Goal: Task Accomplishment & Management: Manage account settings

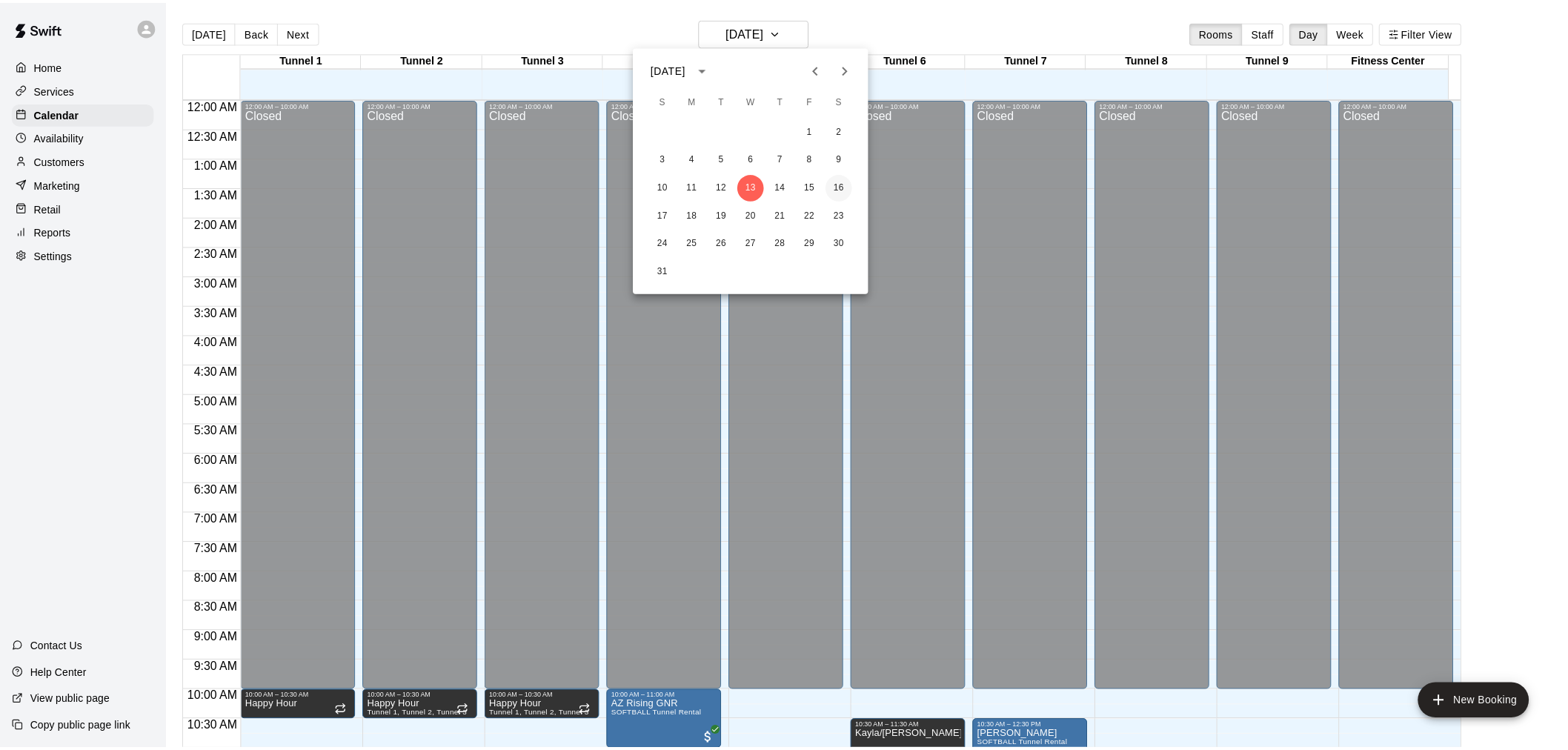
scroll to position [709, 0]
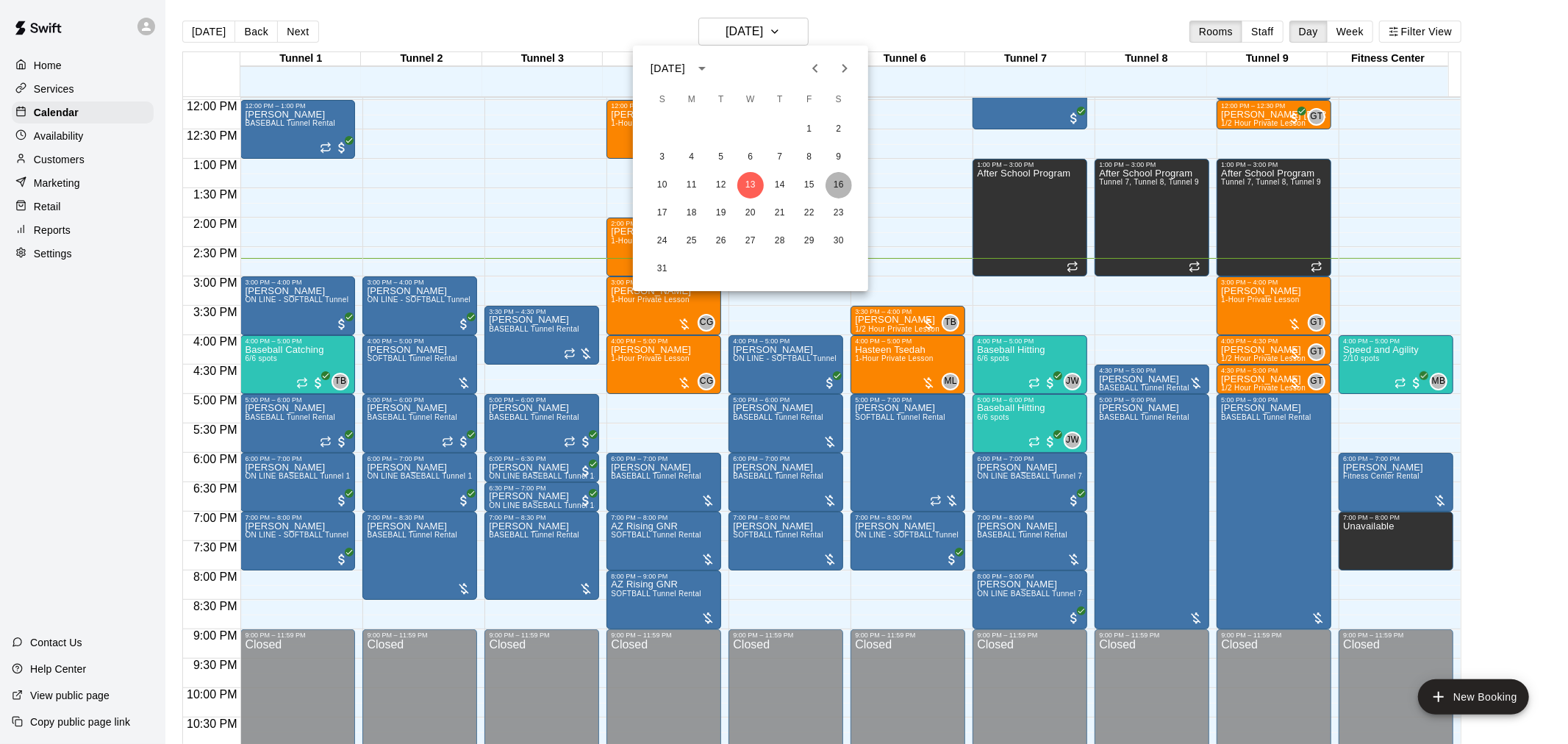
click at [836, 181] on button "16" at bounding box center [839, 185] width 27 height 27
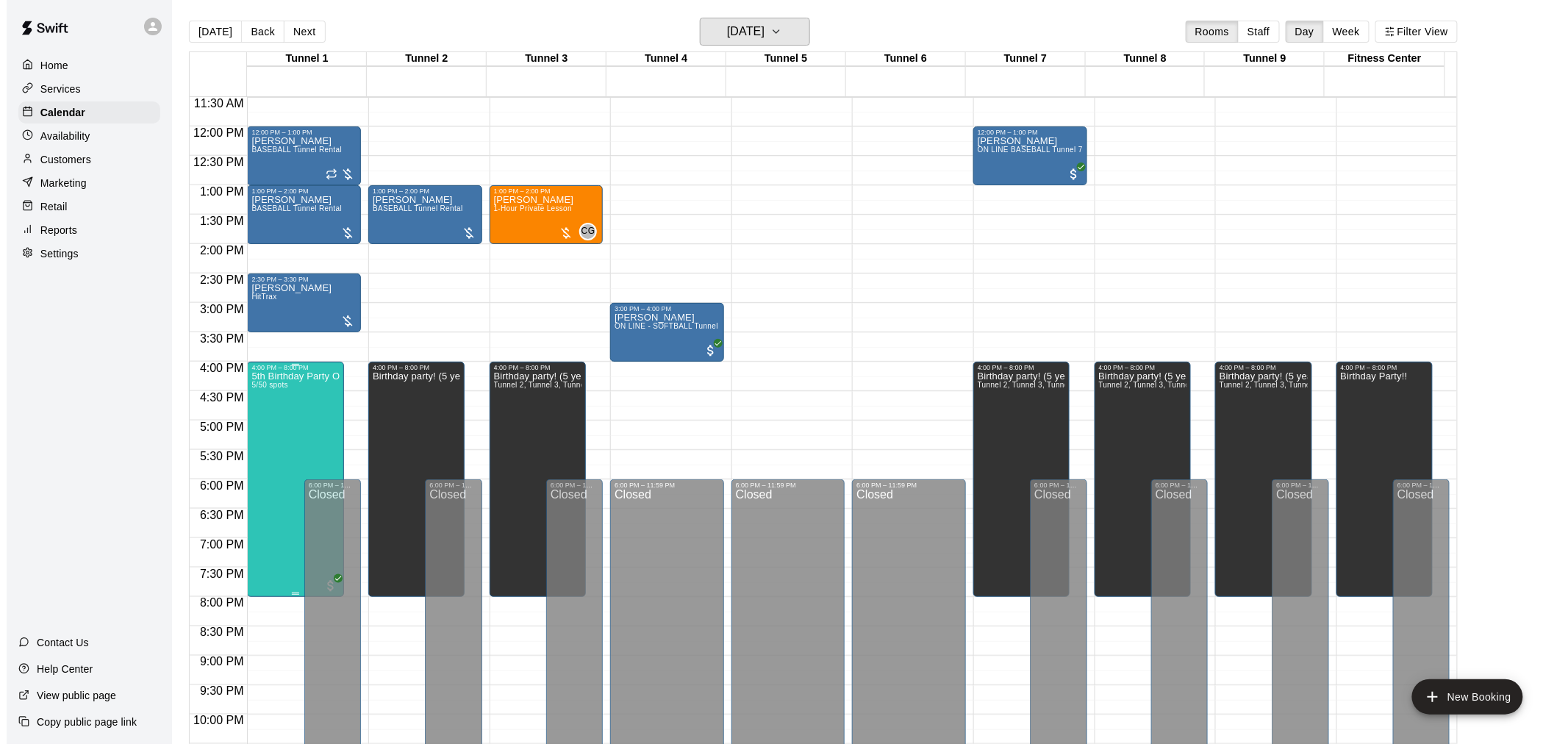
scroll to position [666, 0]
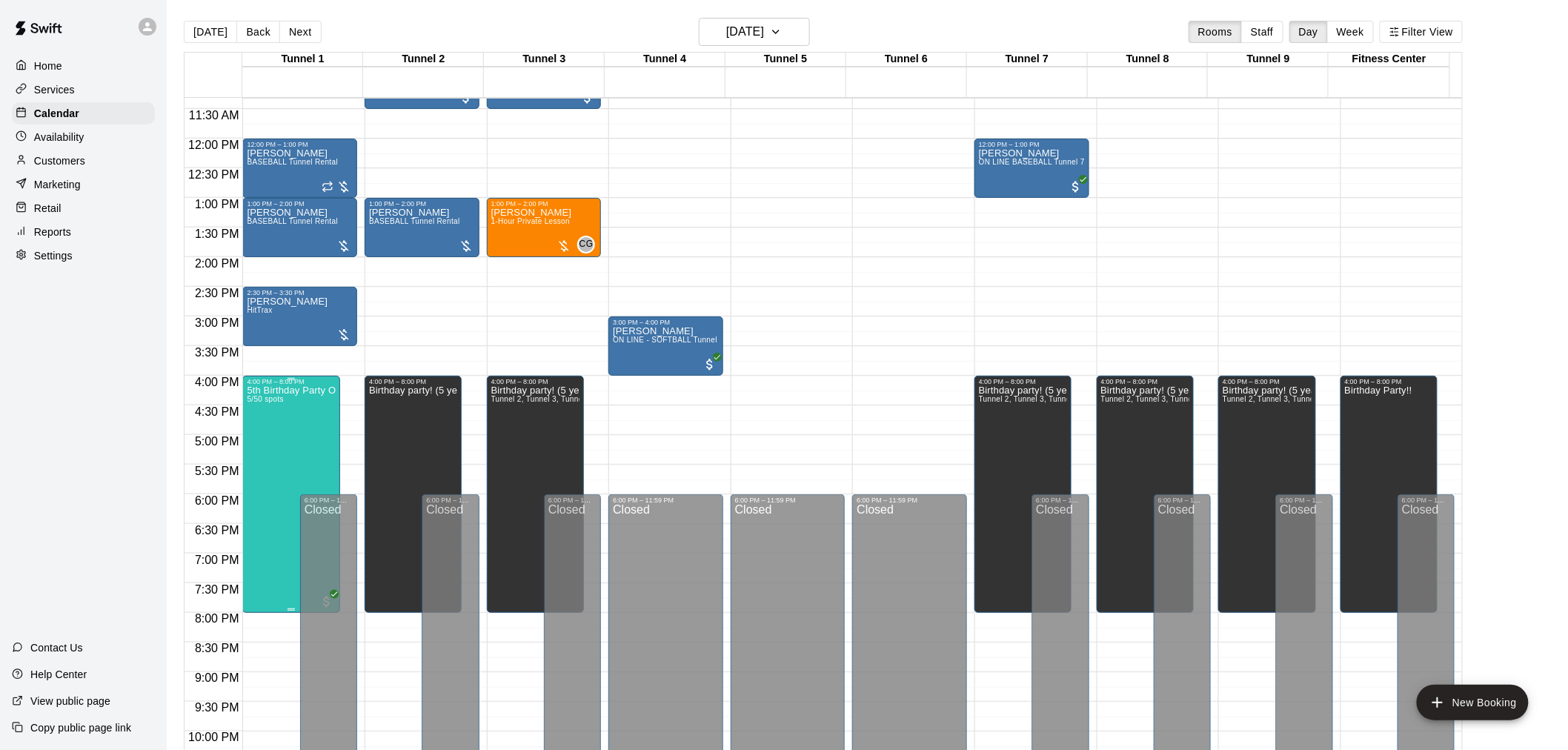
click at [261, 430] on div "5th Birthday Party Open Hitting 5/50 spots" at bounding box center [291, 761] width 88 height 750
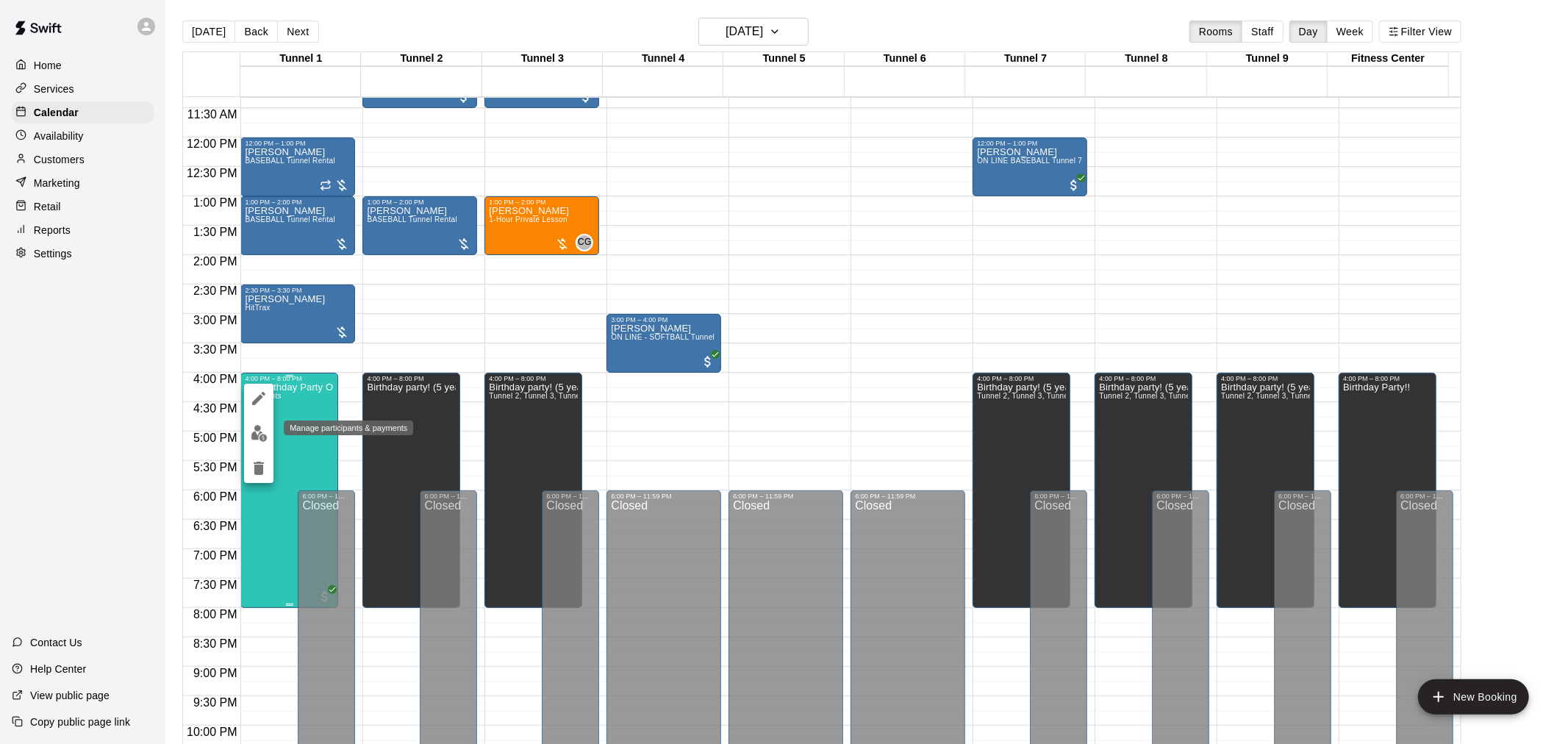
click at [259, 426] on img "edit" at bounding box center [259, 433] width 17 height 17
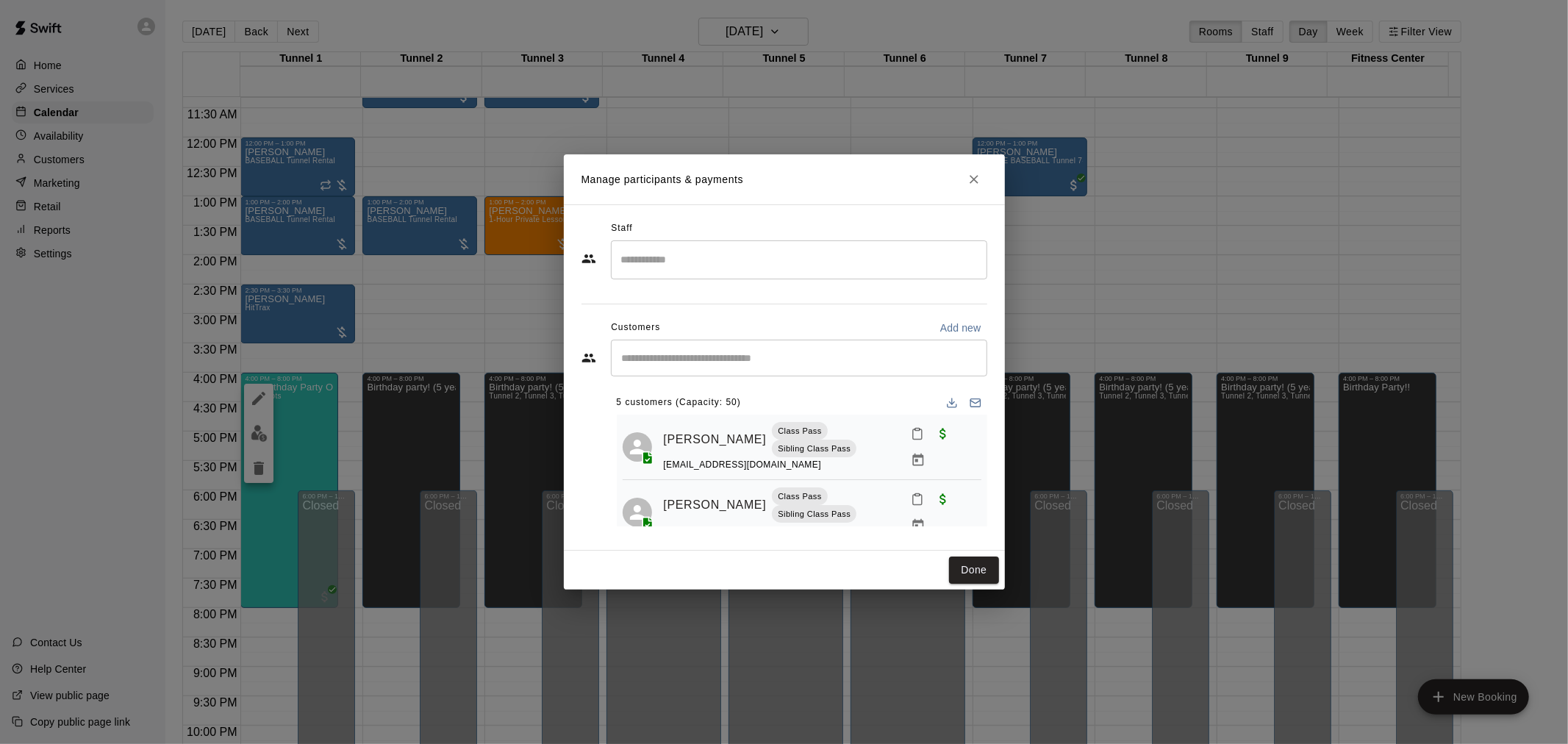
click at [733, 362] on input "Start typing to search customers..." at bounding box center [798, 358] width 363 height 15
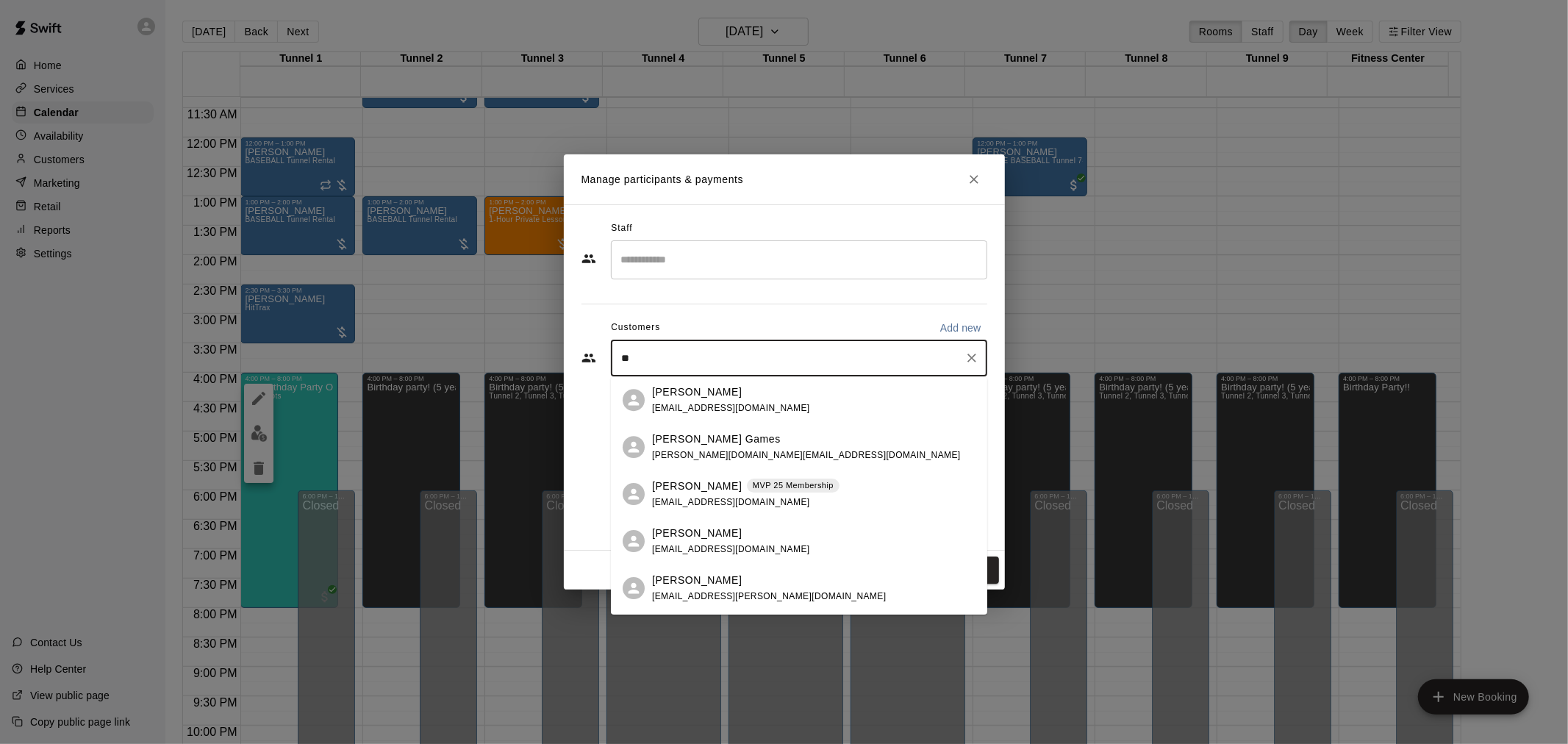
type input "*"
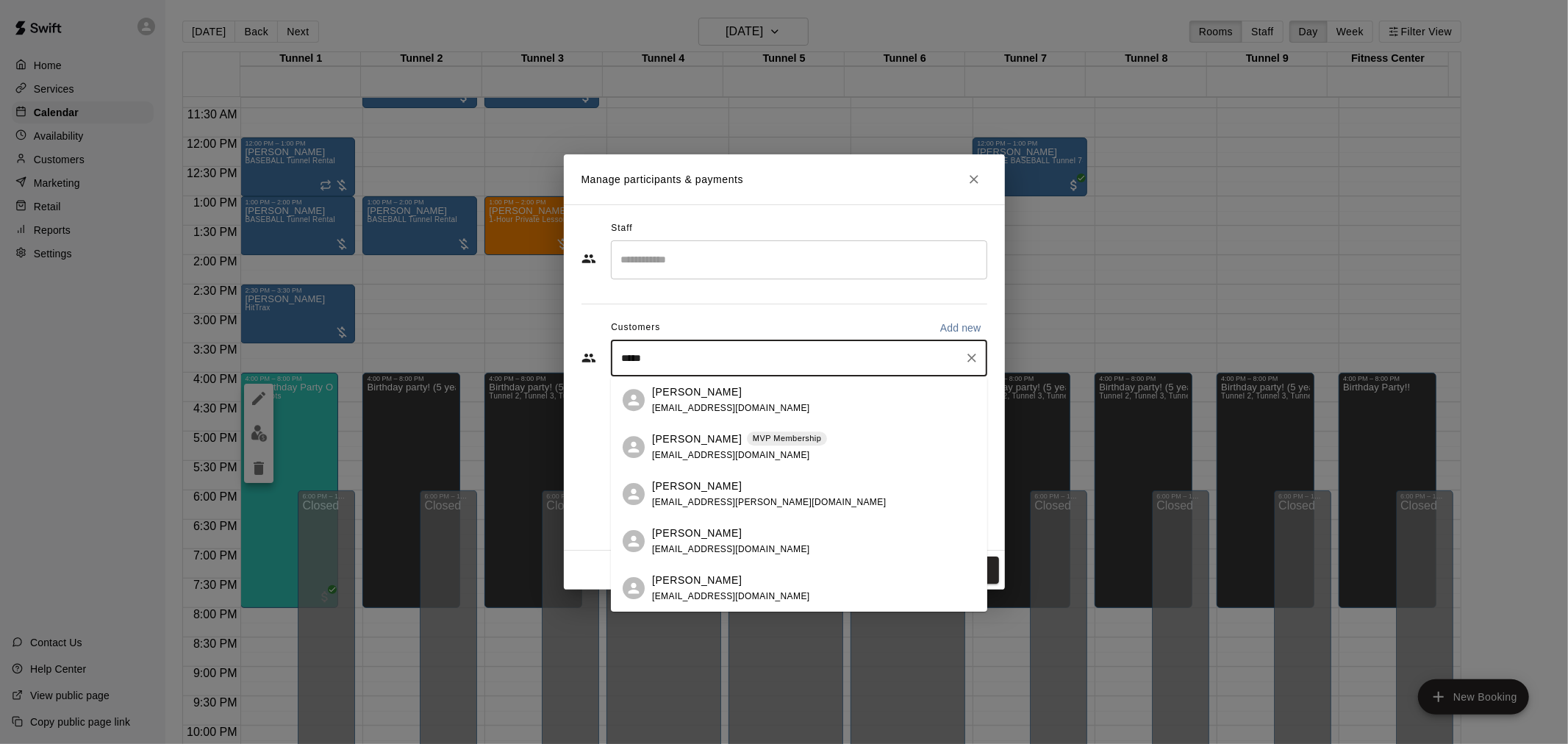
type input "******"
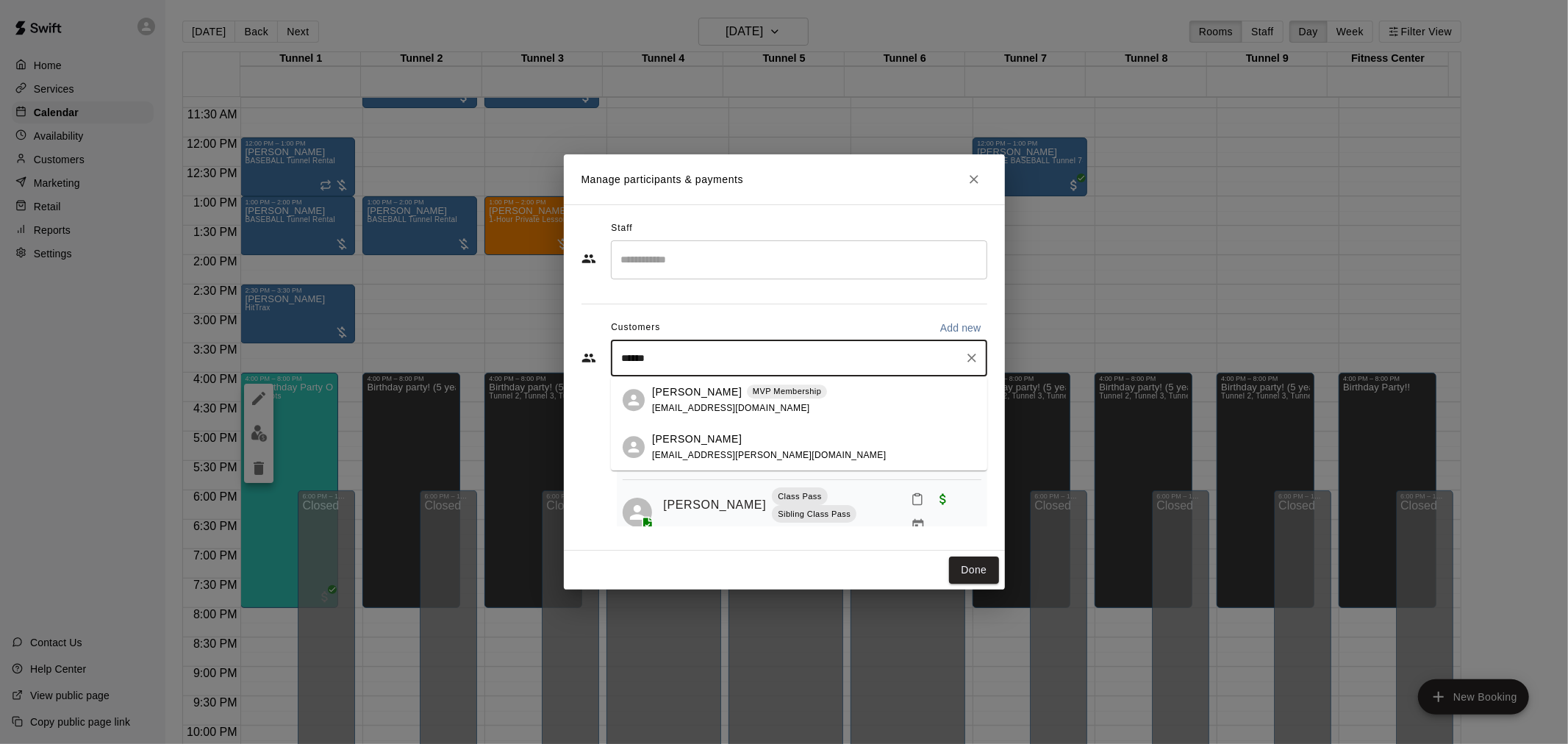
click at [720, 398] on p "[PERSON_NAME]" at bounding box center [697, 391] width 89 height 15
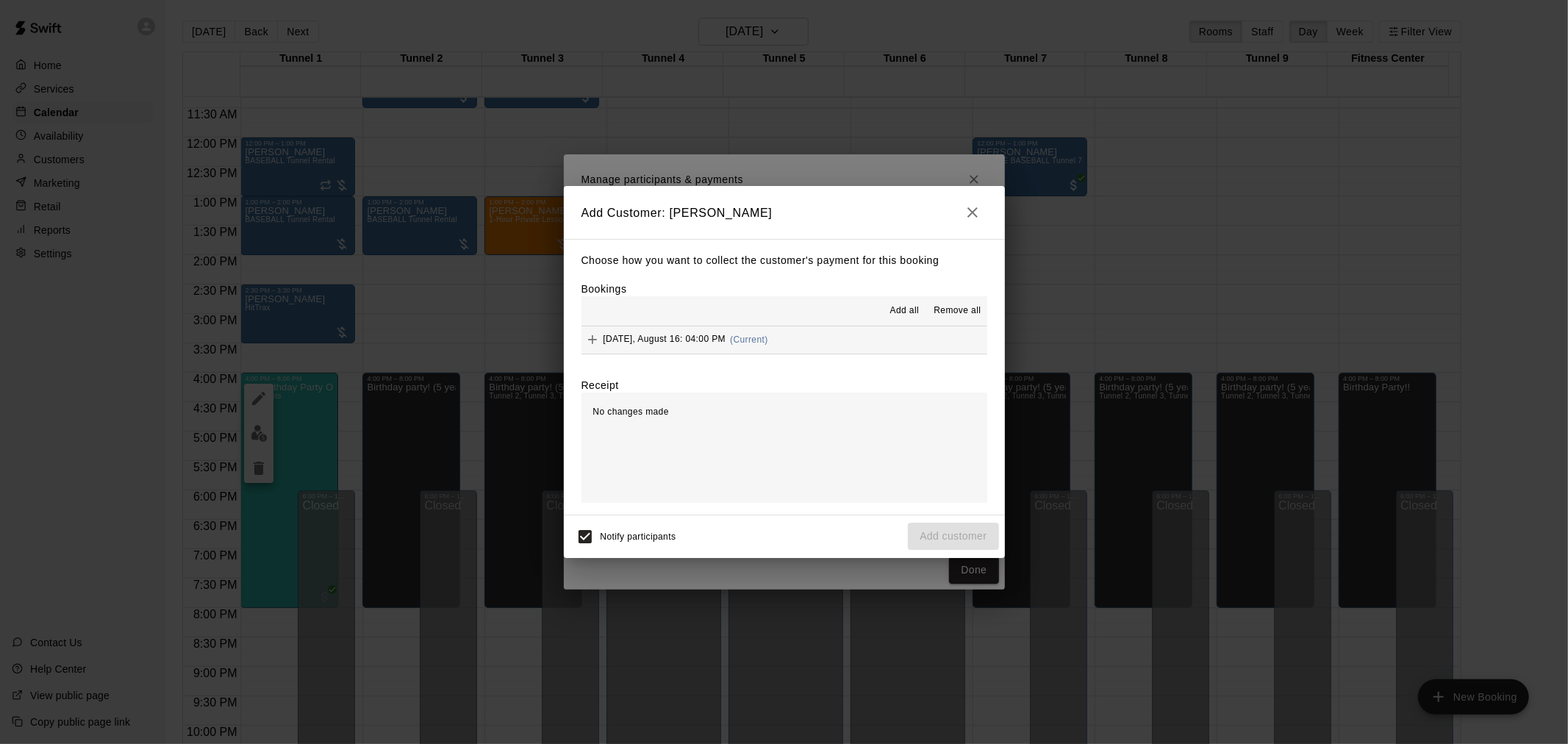
click at [753, 346] on div "[DATE], August 16: 04:00 PM (Current)" at bounding box center [675, 340] width 187 height 22
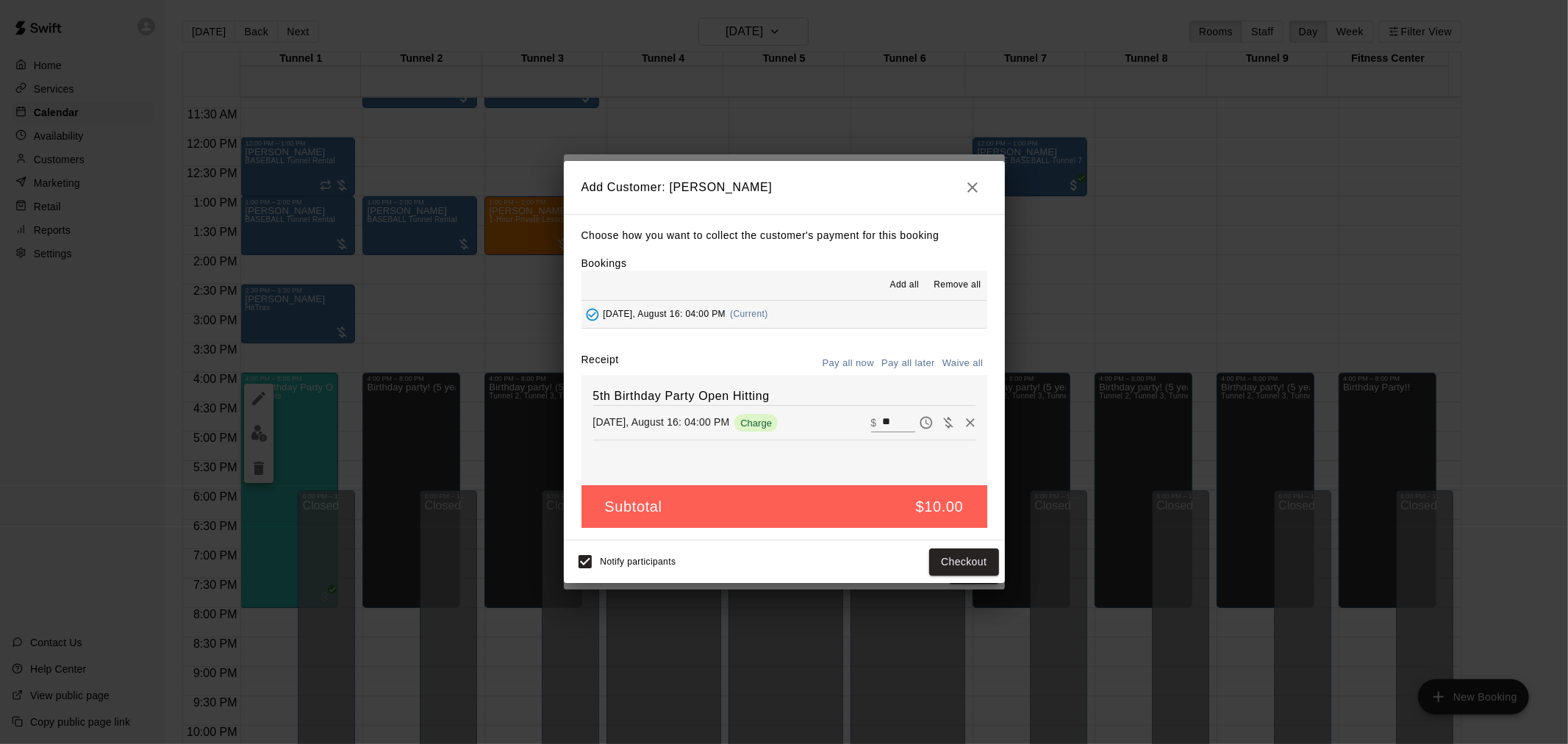
click at [910, 361] on button "Pay all later" at bounding box center [908, 364] width 61 height 23
click at [942, 557] on button "Add customer" at bounding box center [952, 561] width 90 height 27
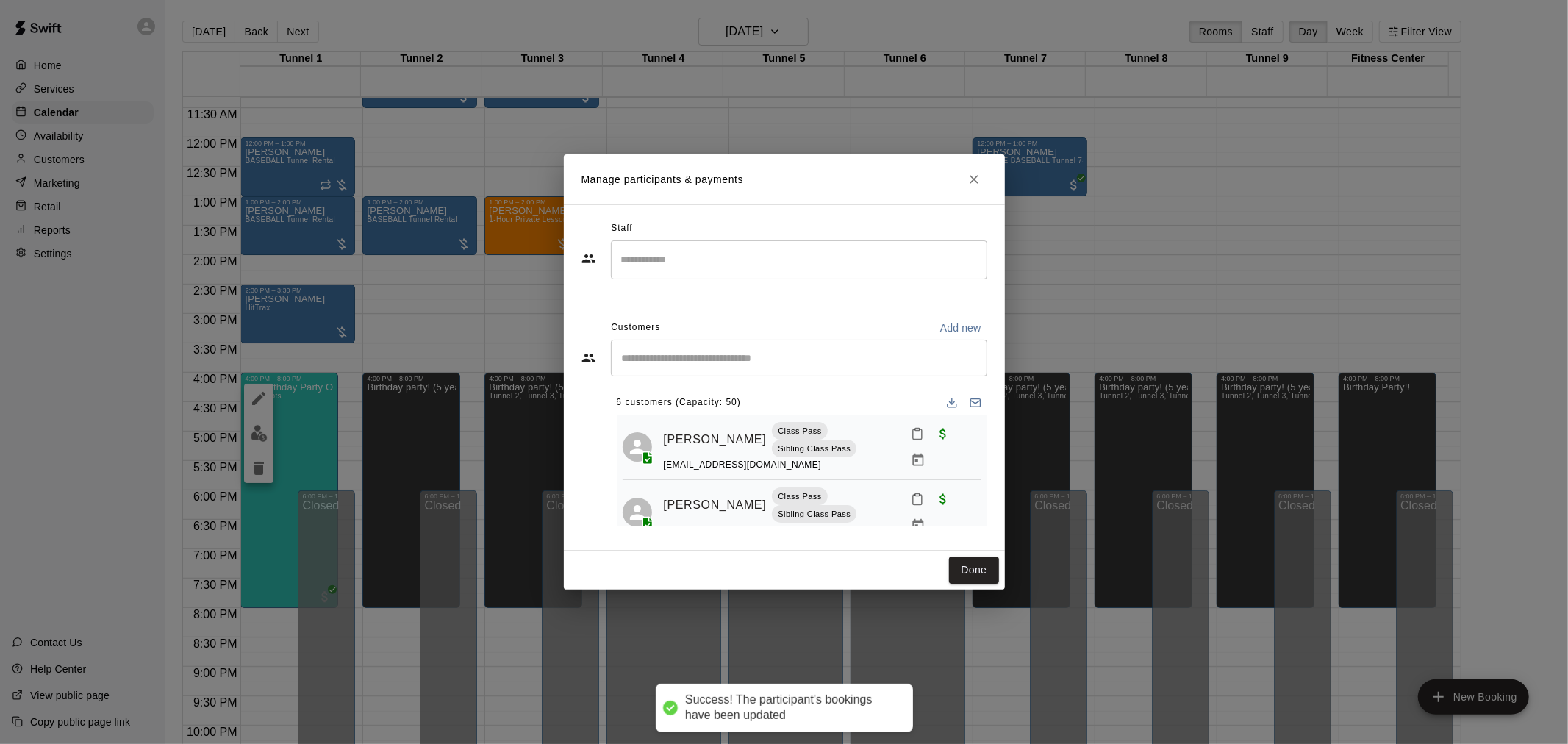
click at [857, 356] on input "Start typing to search customers..." at bounding box center [798, 358] width 363 height 15
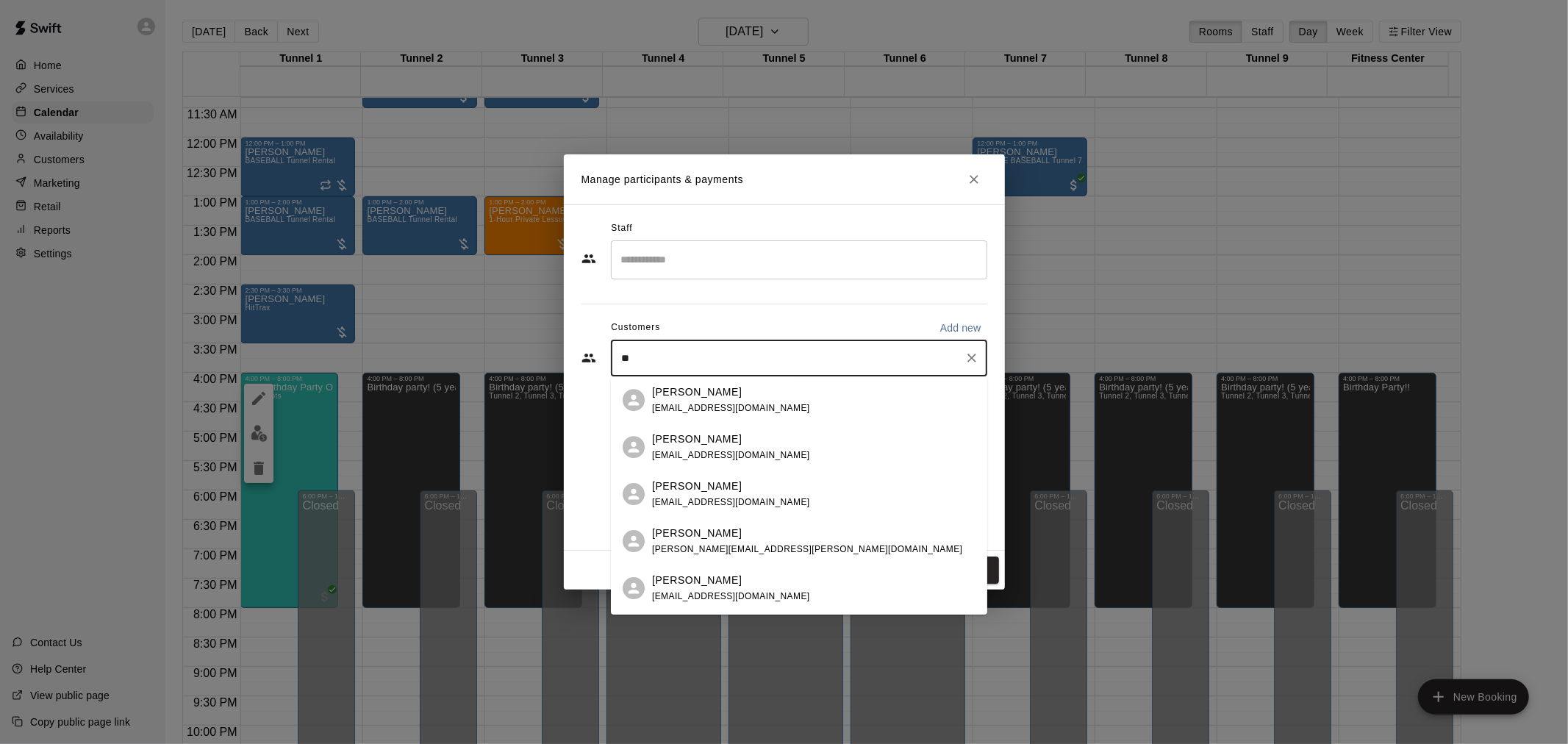
type input "*"
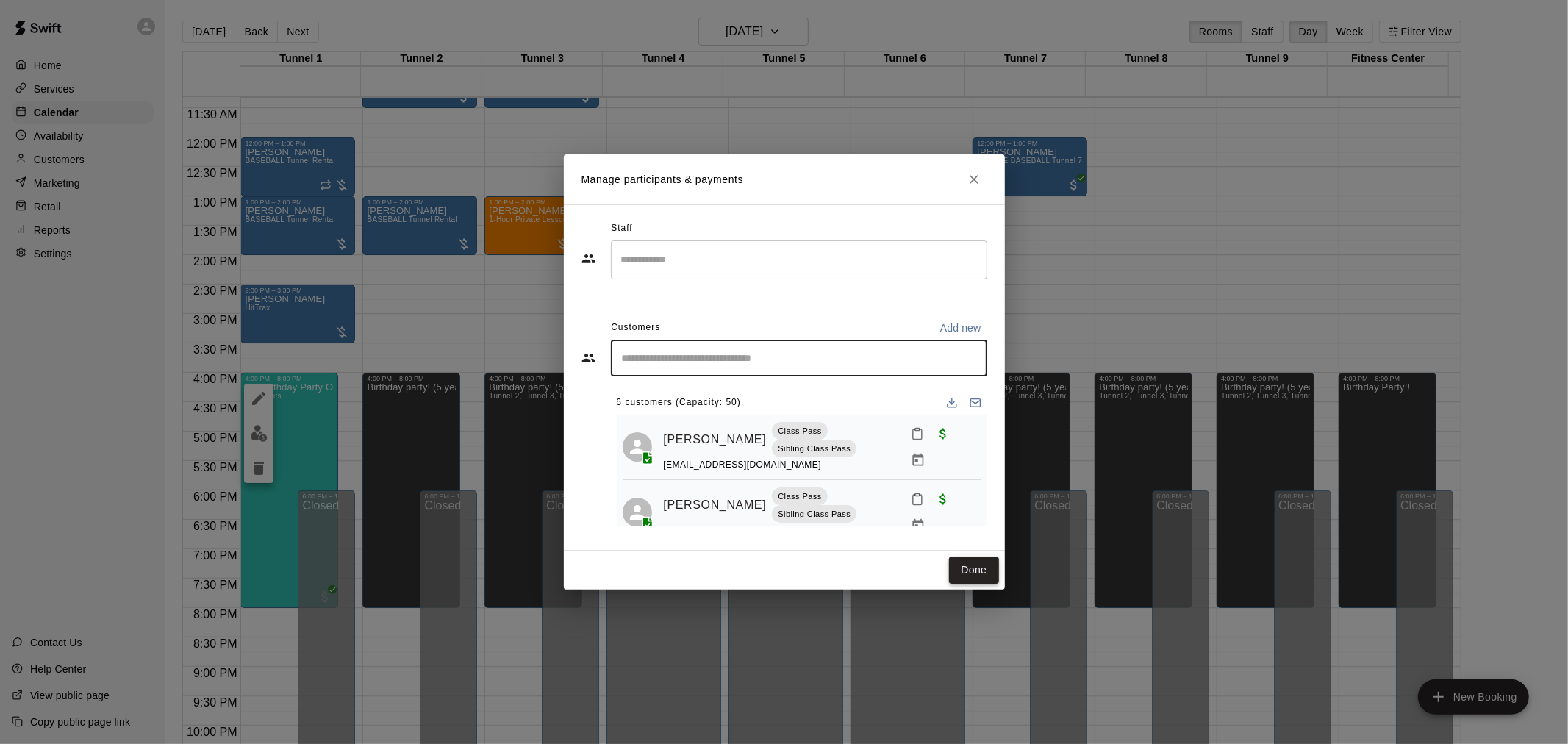
click at [976, 569] on button "Done" at bounding box center [974, 569] width 50 height 27
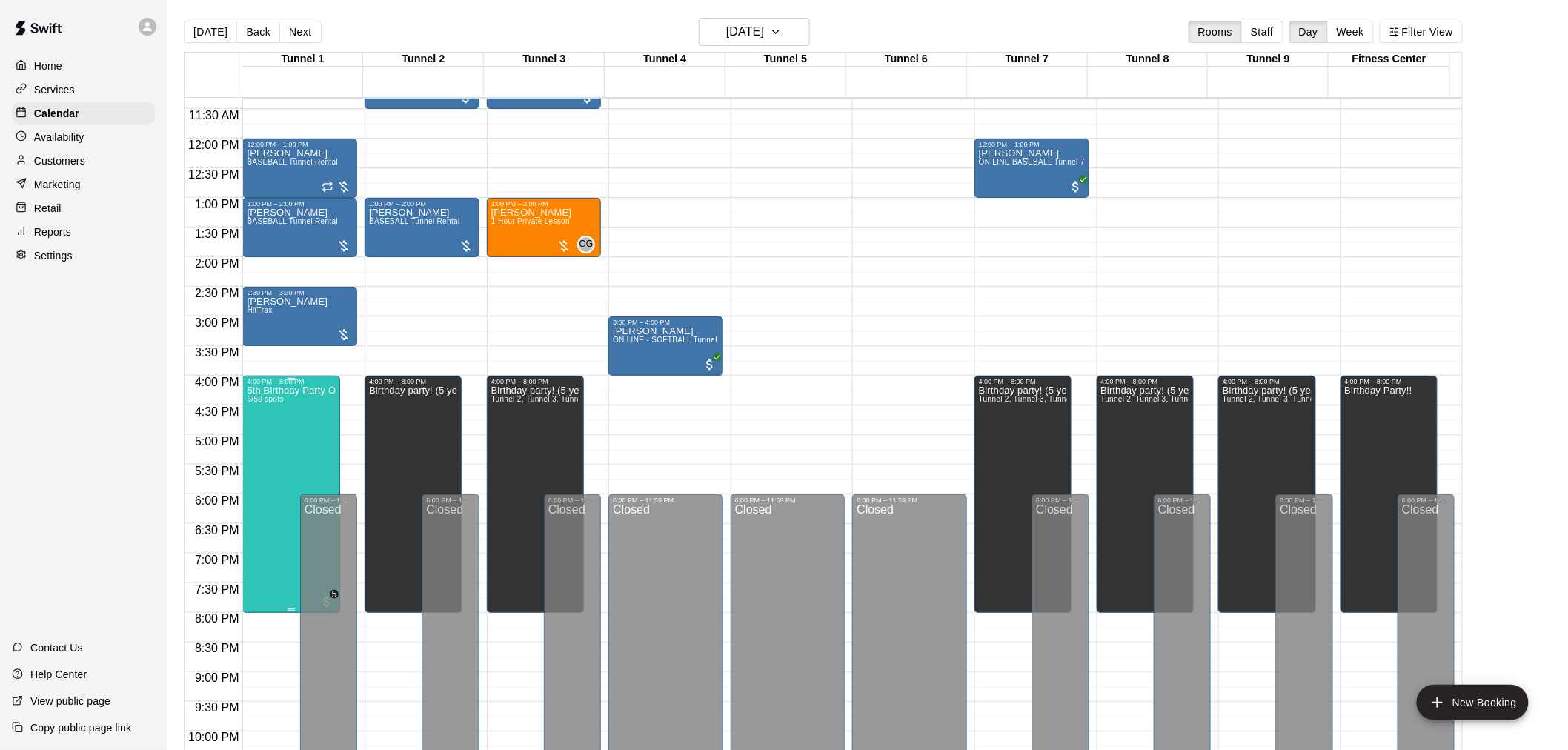
click at [291, 422] on div "5th Birthday Party Open Hitting 6/50 spots" at bounding box center [291, 761] width 88 height 750
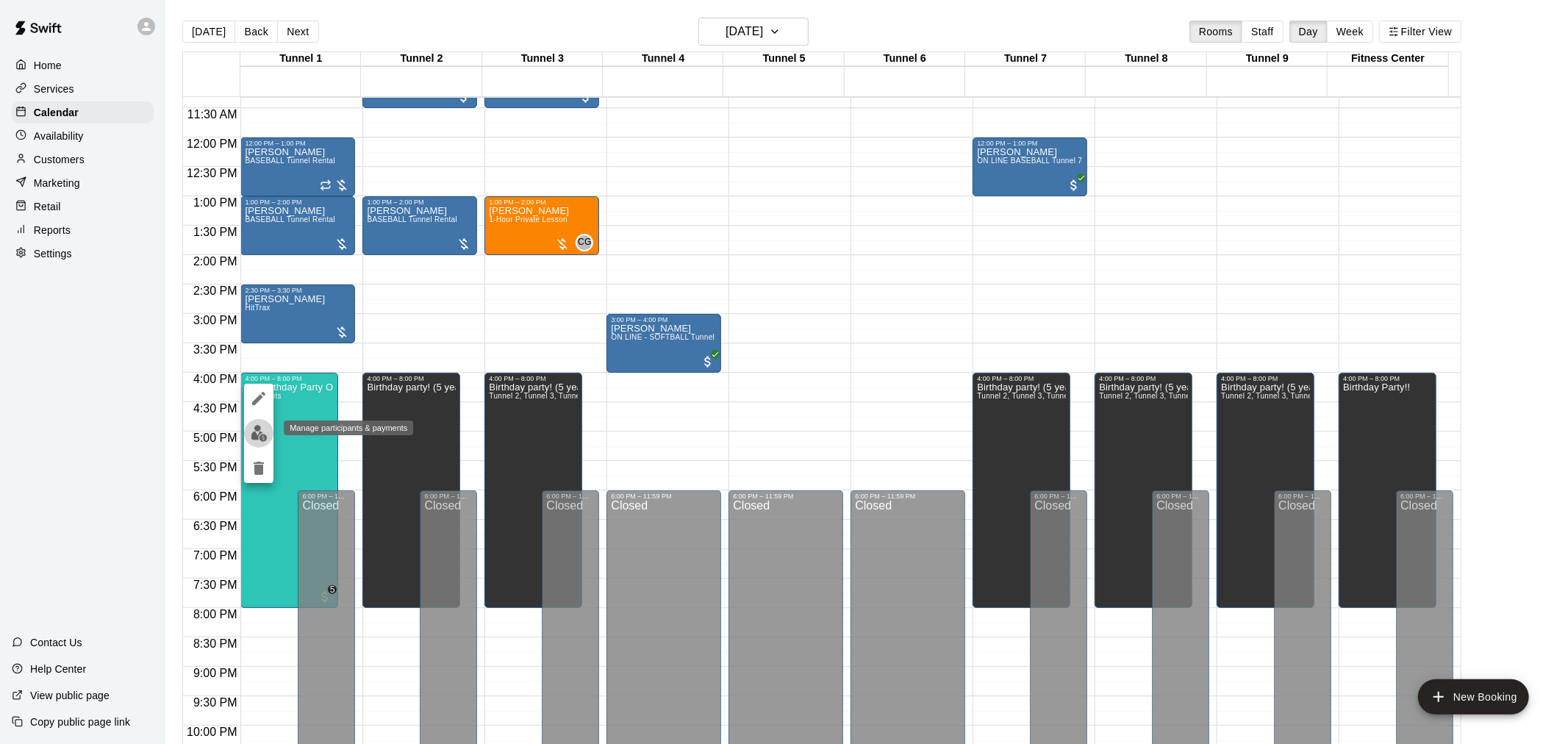
click at [258, 434] on img "edit" at bounding box center [259, 433] width 17 height 17
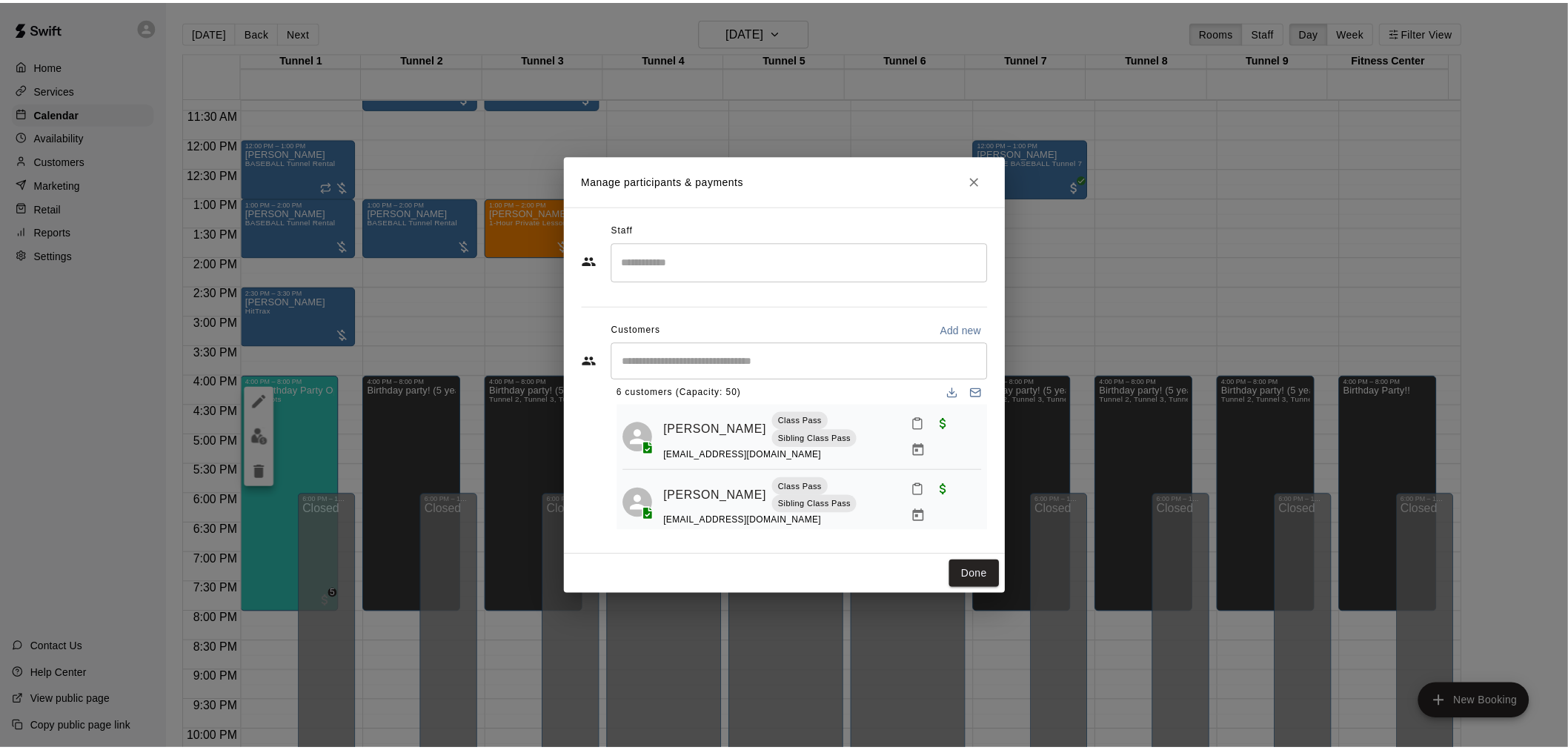
scroll to position [0, 0]
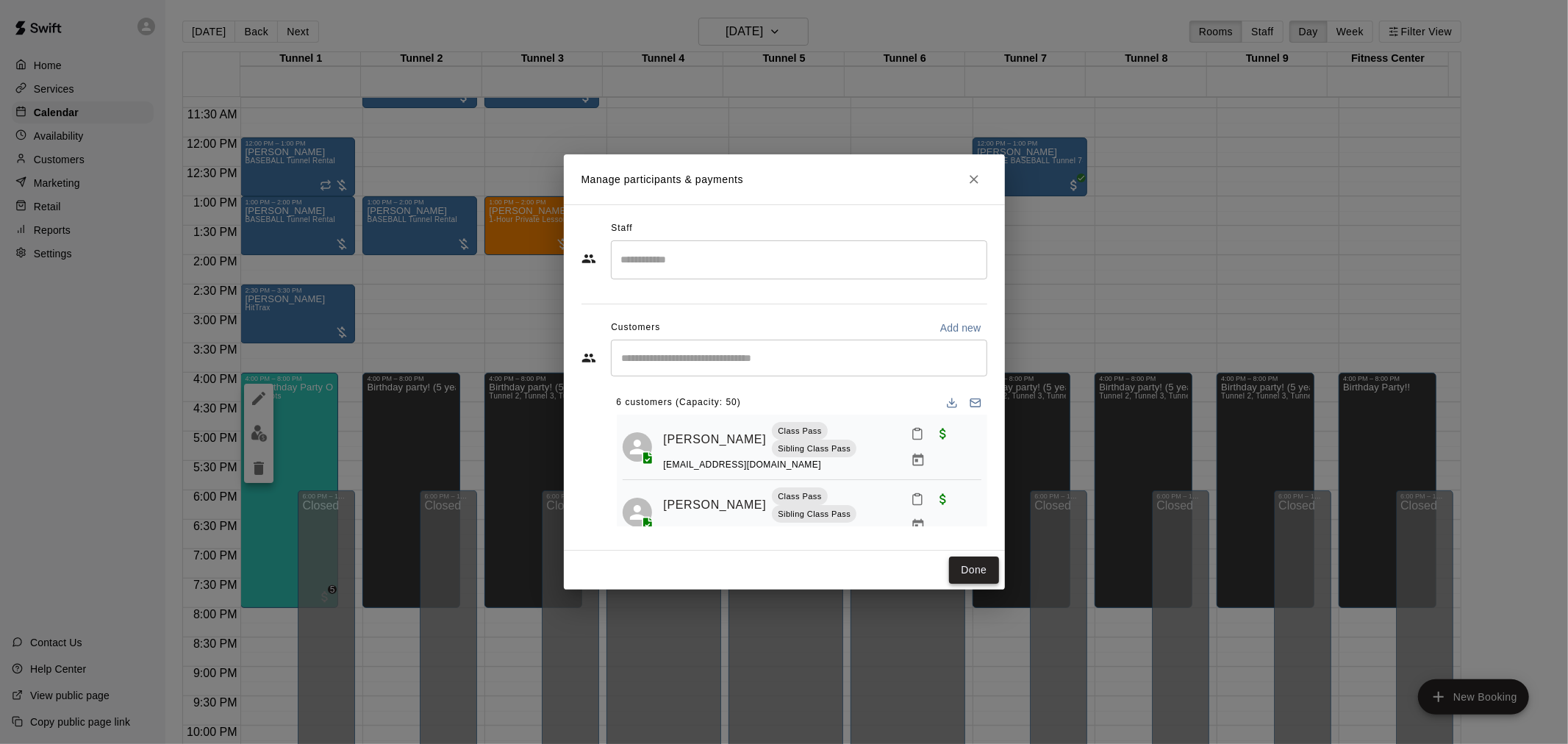
click at [967, 560] on button "Done" at bounding box center [974, 569] width 50 height 27
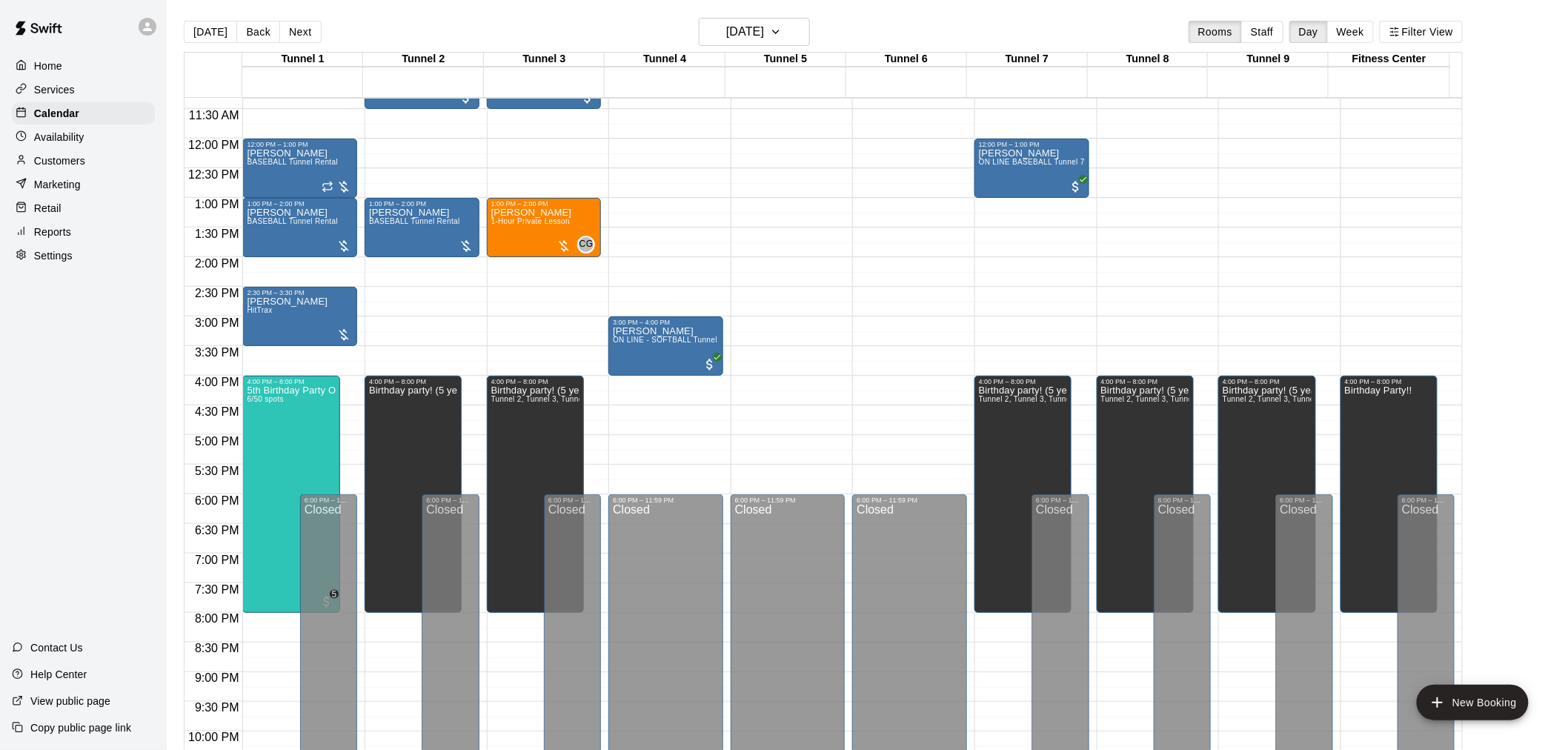
click at [86, 159] on div "Customers" at bounding box center [83, 160] width 143 height 22
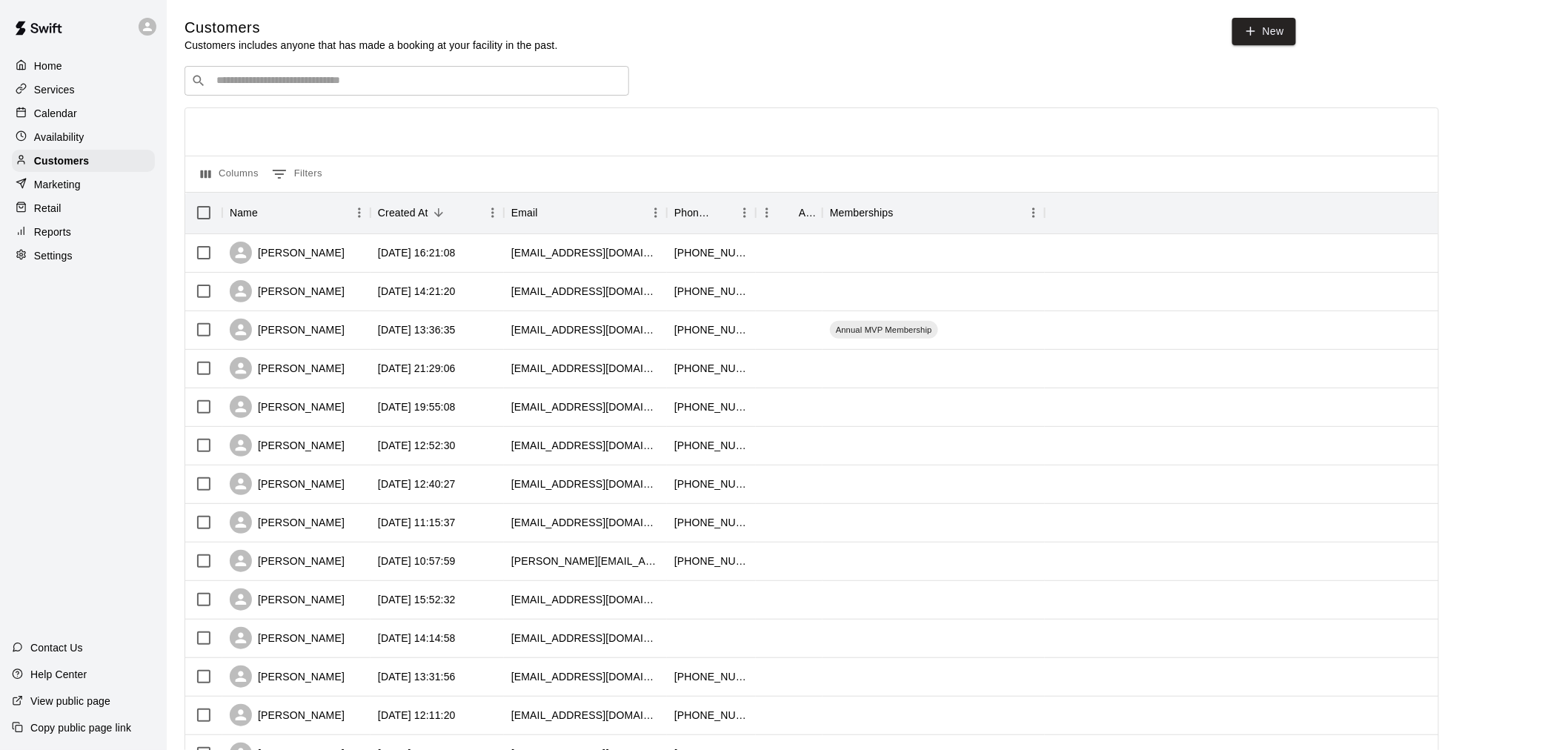
click at [406, 96] on div "​ ​" at bounding box center [406, 81] width 444 height 29
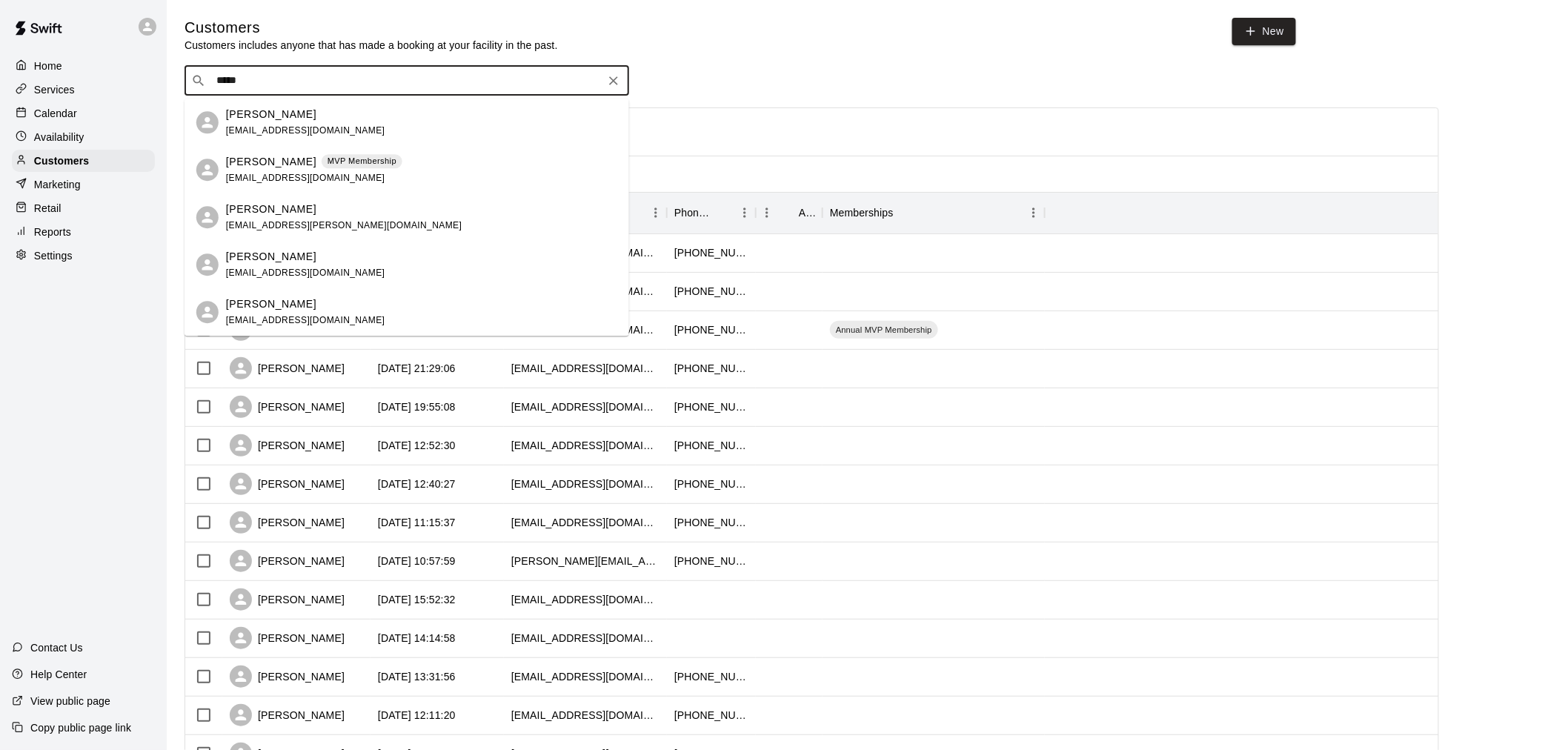
type input "******"
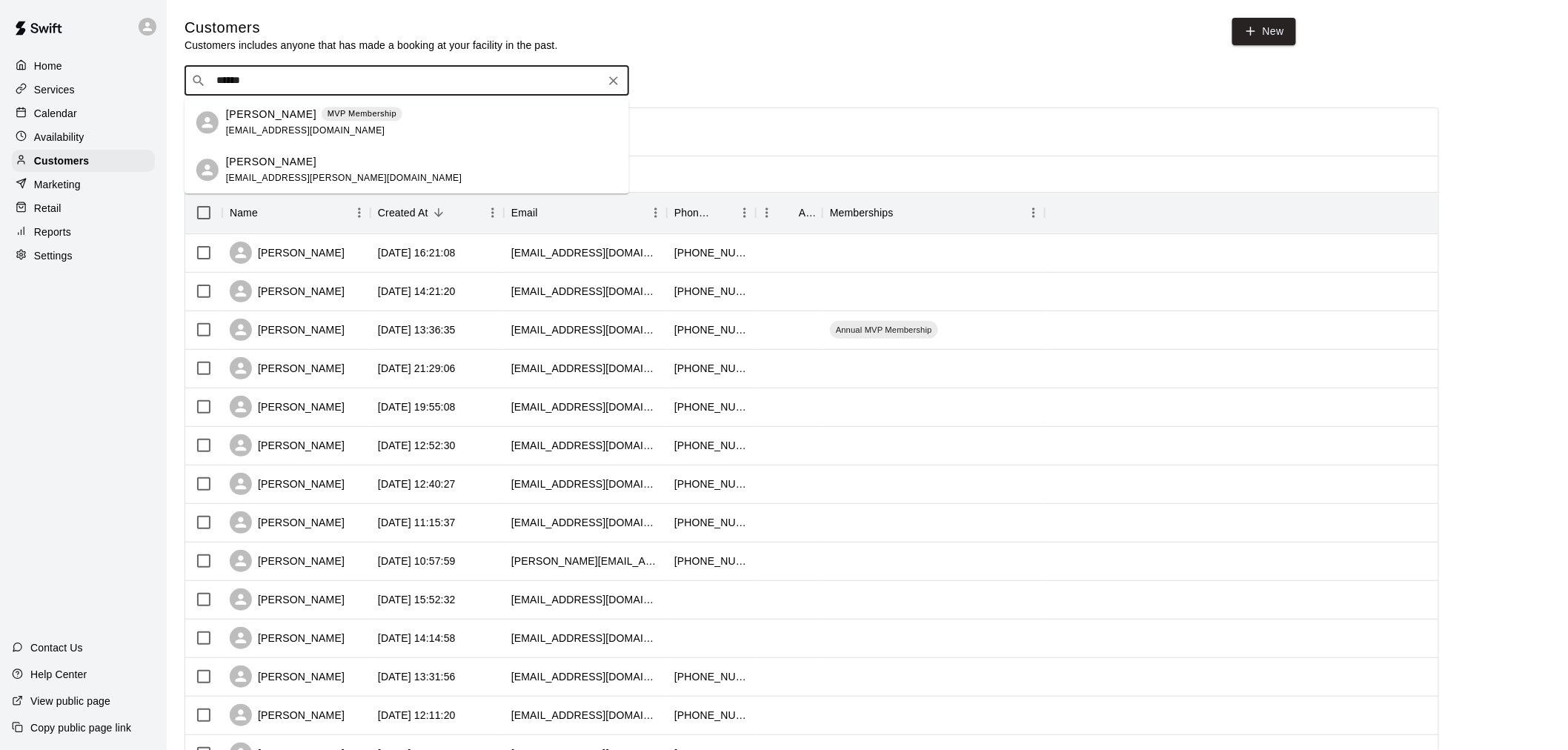
click at [358, 121] on div "MVP Membership" at bounding box center [362, 114] width 81 height 15
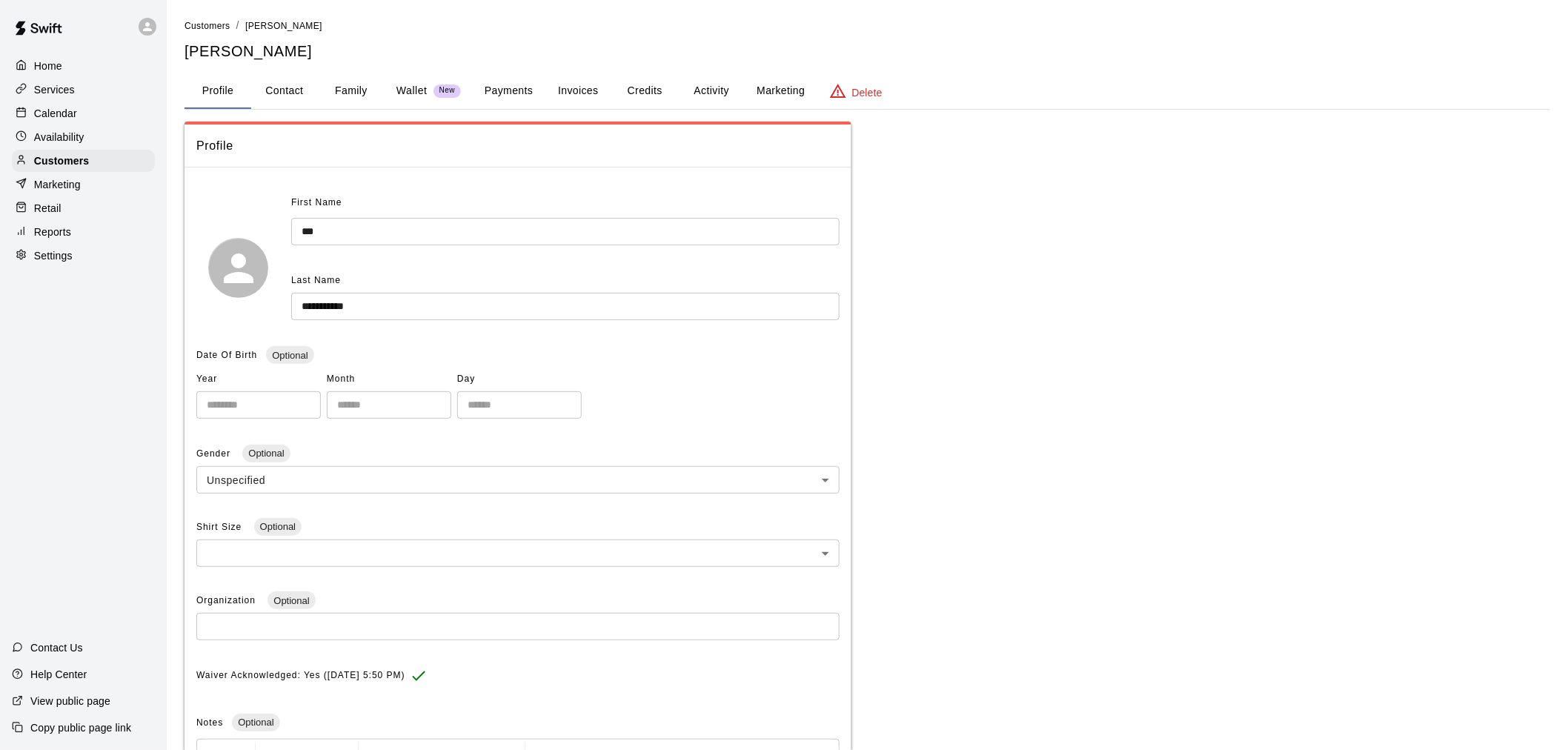
click at [333, 80] on button "Family" at bounding box center [350, 91] width 66 height 35
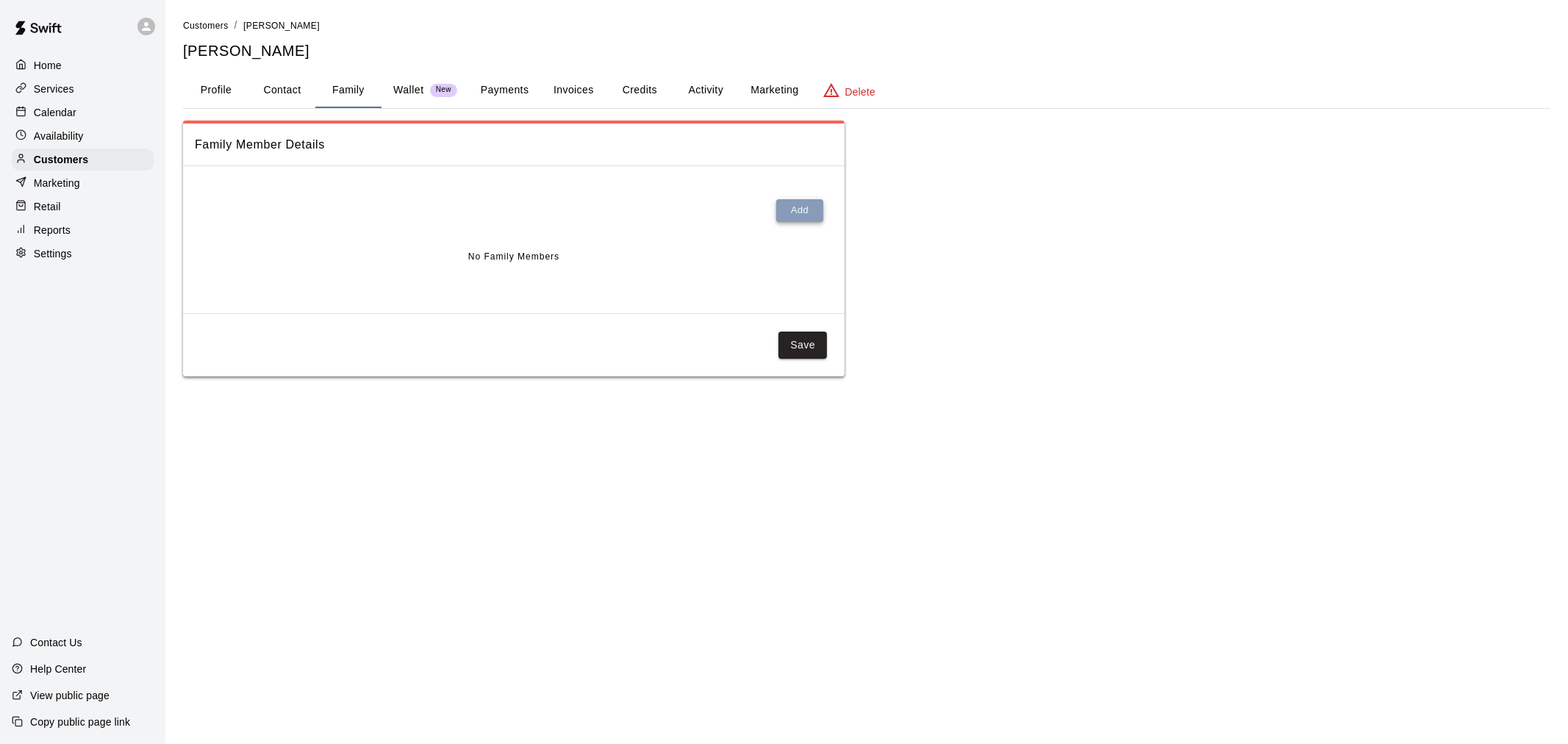
click at [784, 205] on button "Add" at bounding box center [800, 210] width 47 height 23
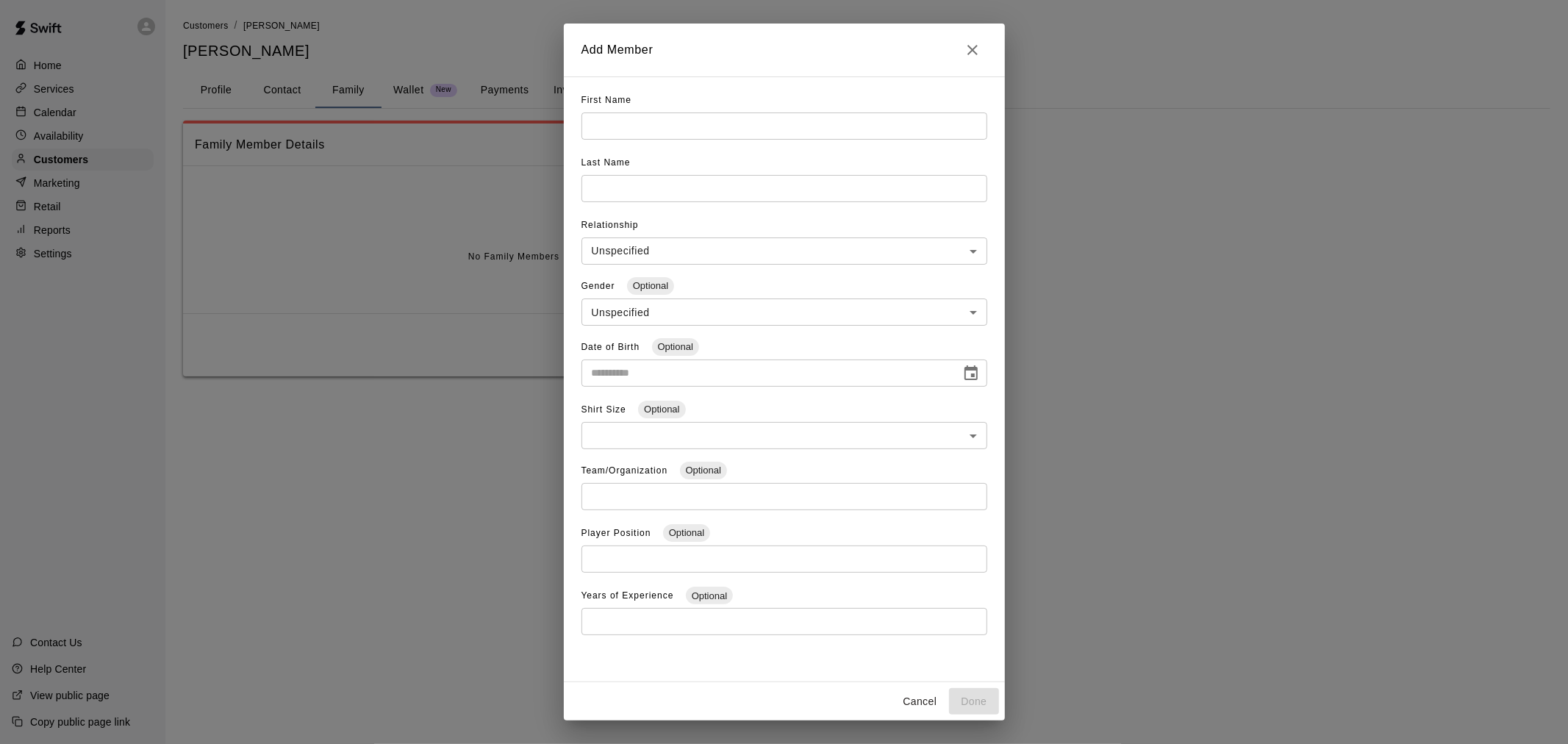
click at [772, 120] on input "text" at bounding box center [784, 126] width 406 height 27
type input "*****"
click at [733, 140] on input "text" at bounding box center [784, 126] width 406 height 27
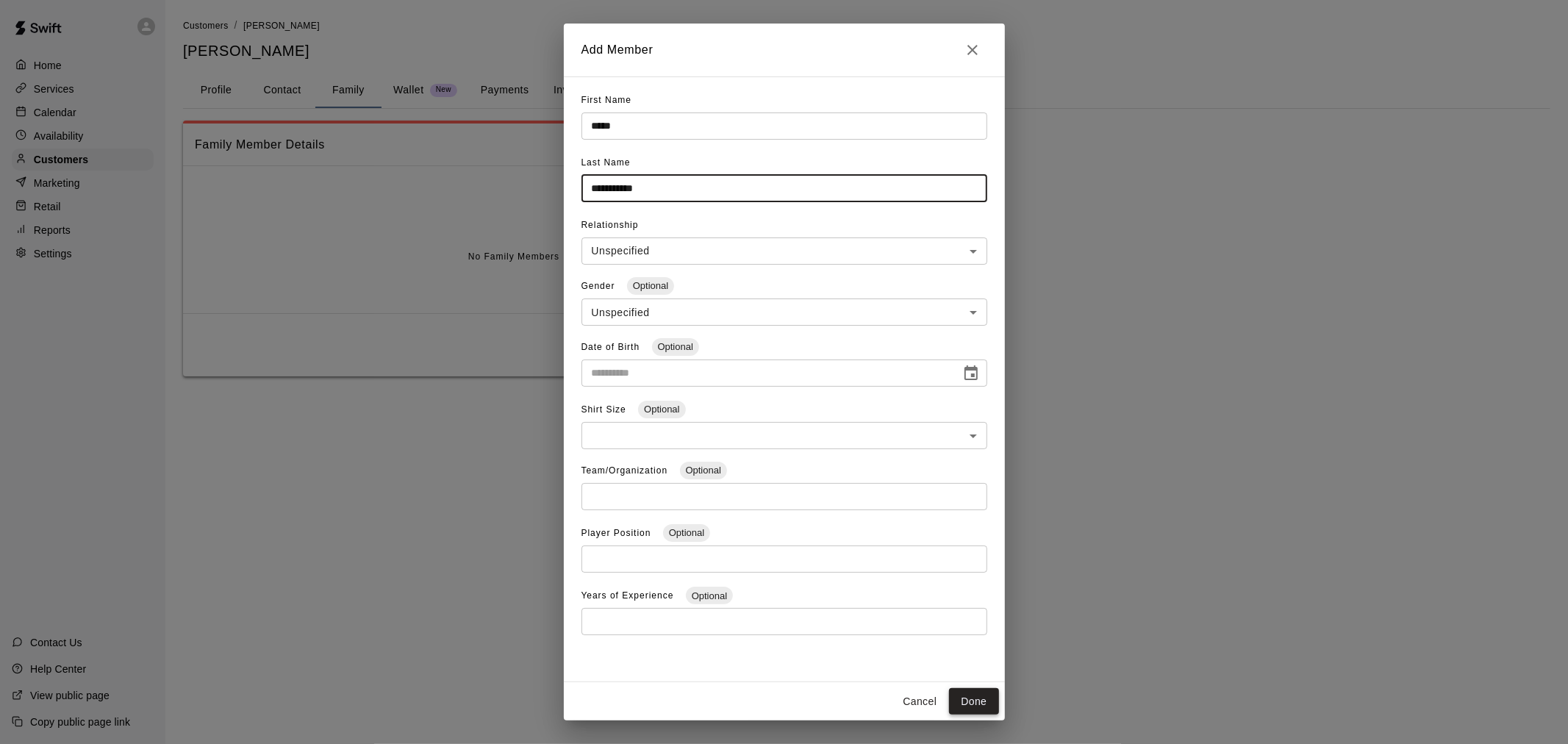
type input "**********"
click at [965, 692] on button "Done" at bounding box center [974, 701] width 50 height 27
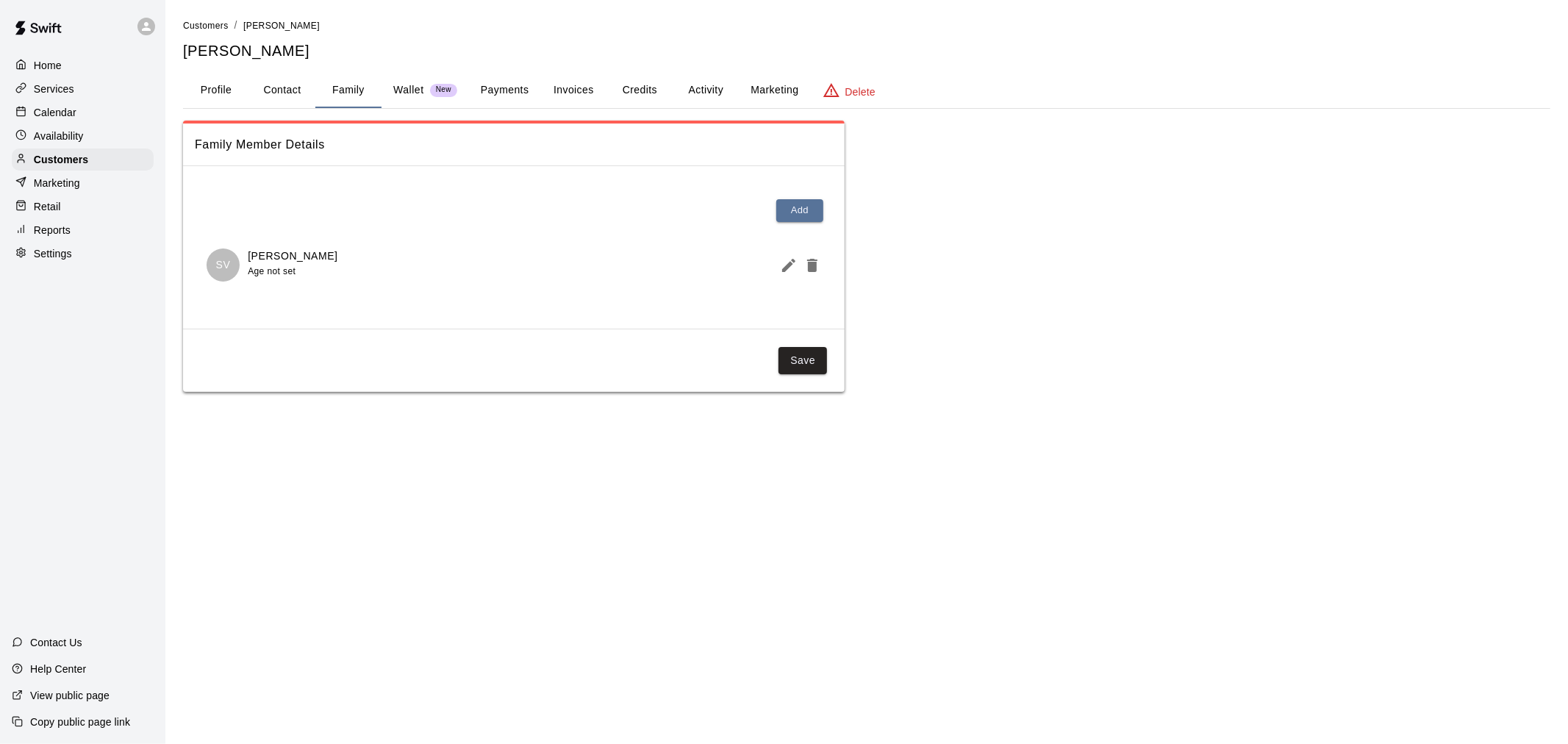
click at [798, 361] on button "Save" at bounding box center [803, 360] width 49 height 27
click at [63, 115] on p "Calendar" at bounding box center [55, 112] width 43 height 15
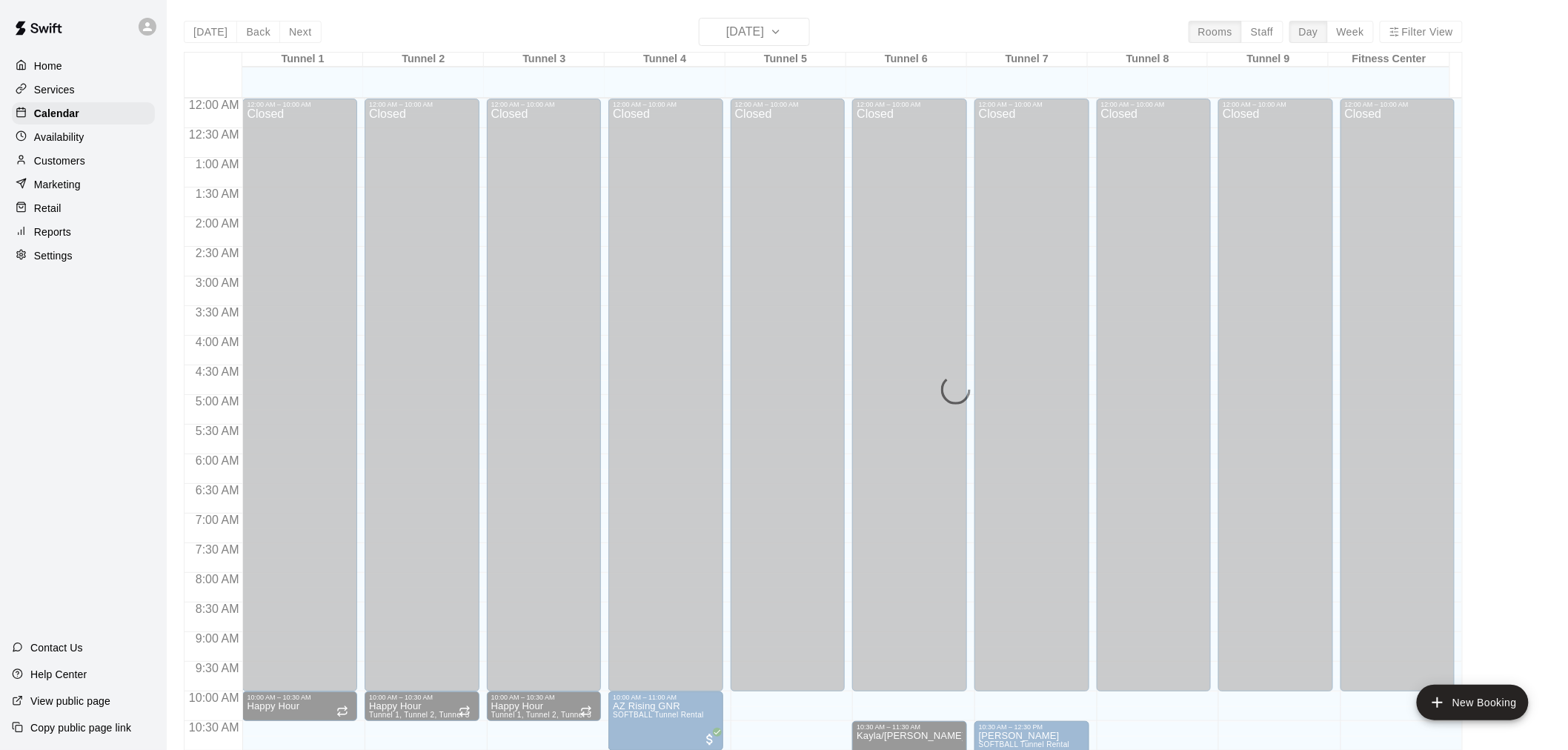
scroll to position [709, 0]
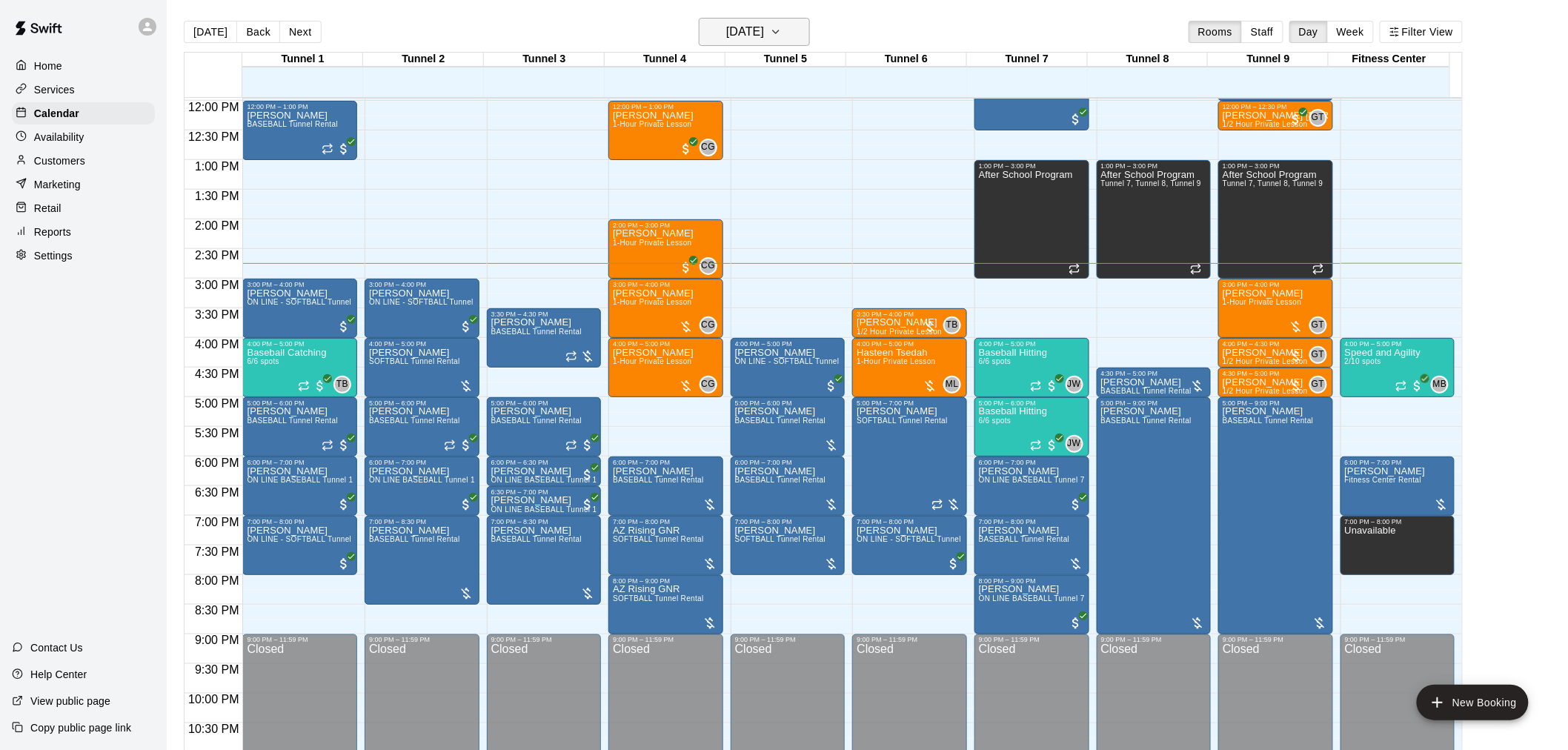
click at [726, 38] on h6 "[DATE]" at bounding box center [745, 31] width 38 height 20
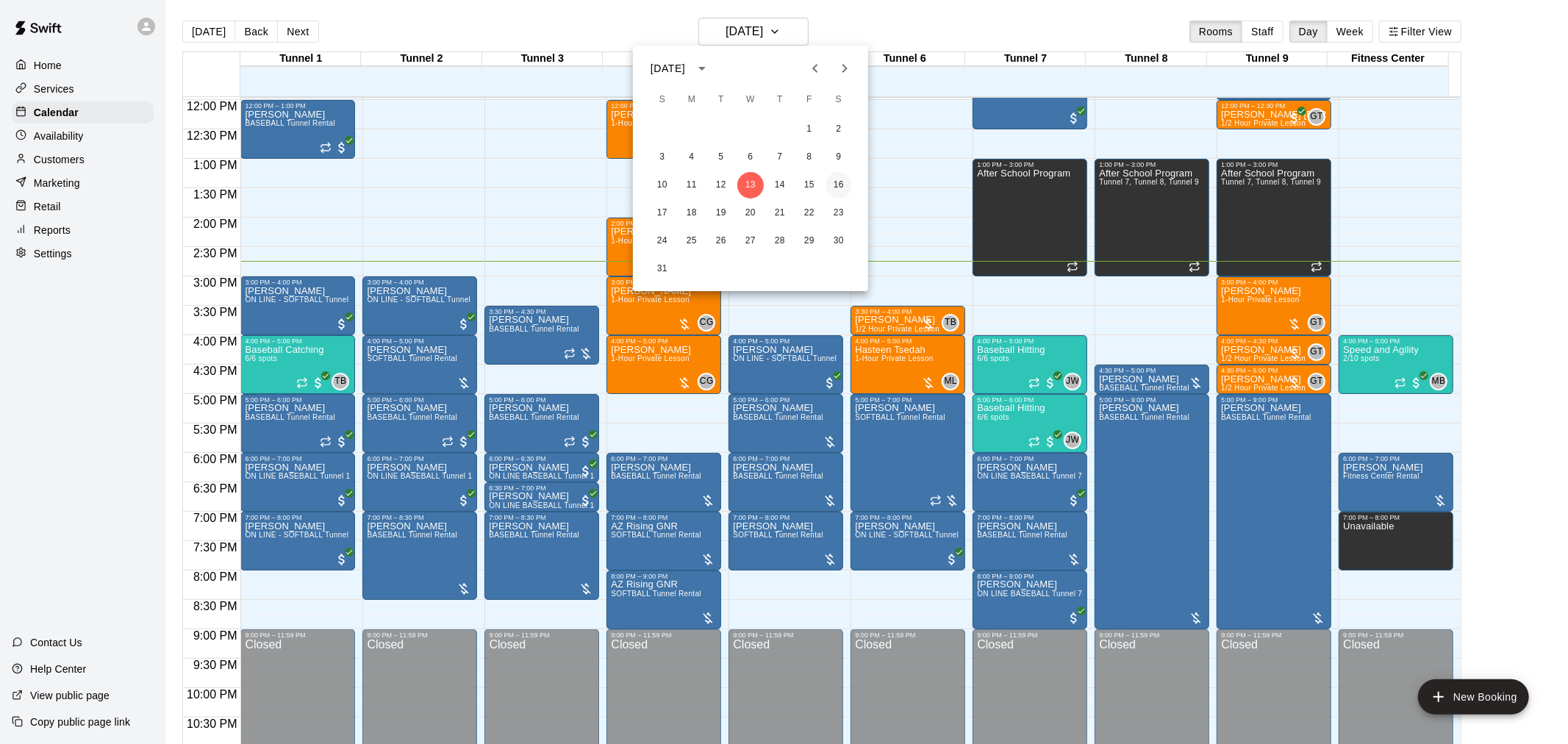
click at [835, 185] on button "16" at bounding box center [839, 185] width 27 height 27
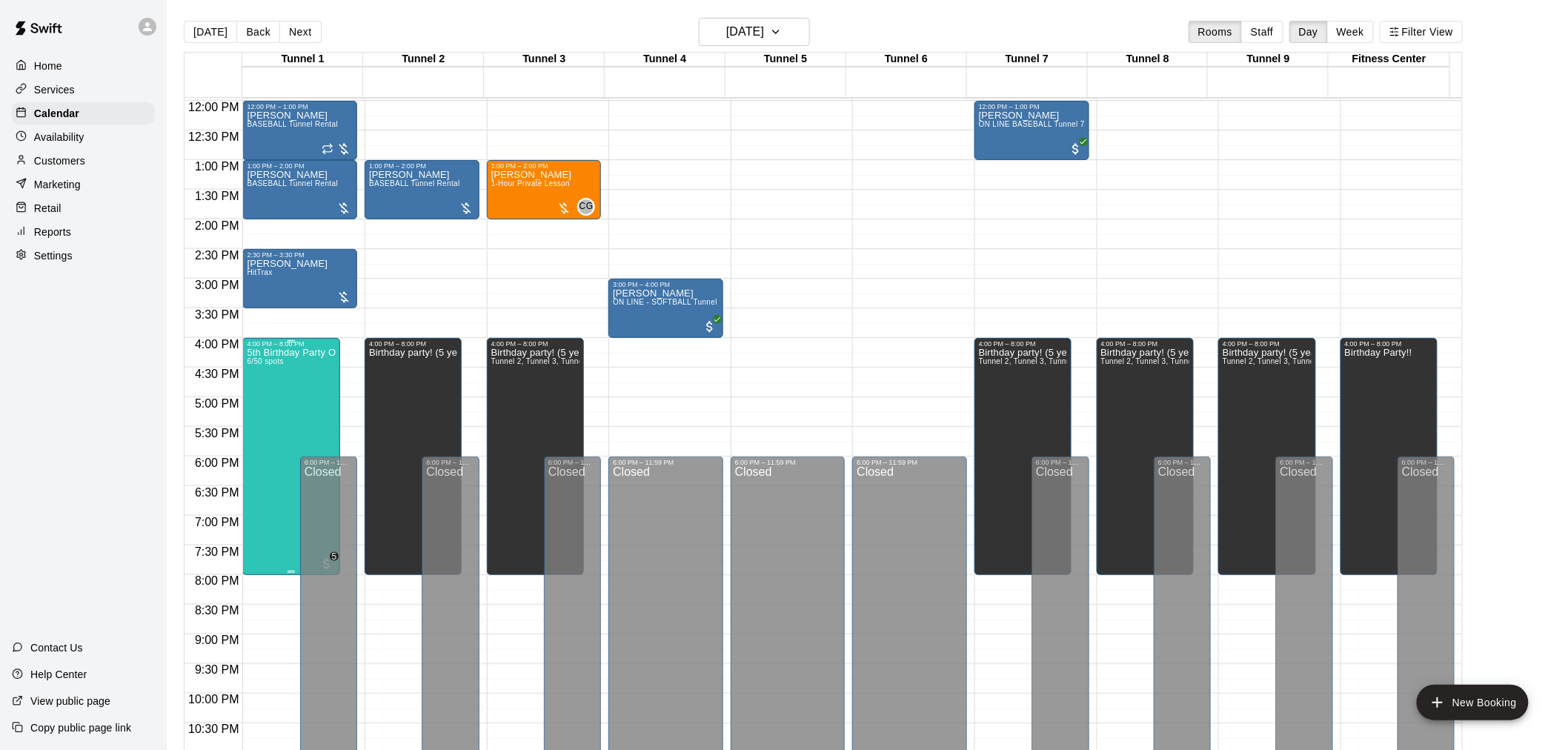
click at [304, 386] on div "5th Birthday Party Open Hitting 6/50 spots" at bounding box center [291, 723] width 88 height 750
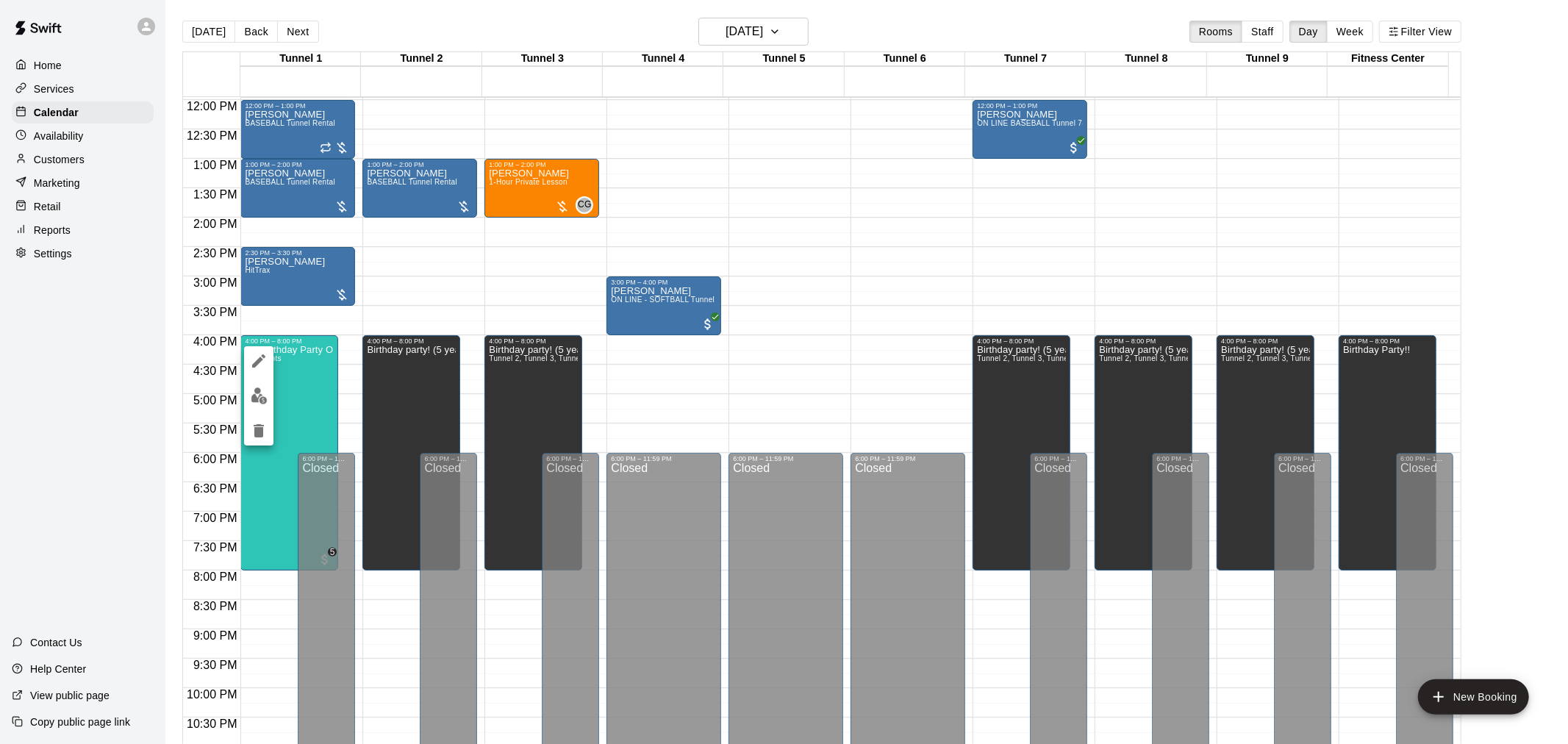
click at [248, 387] on button "edit" at bounding box center [259, 396] width 29 height 28
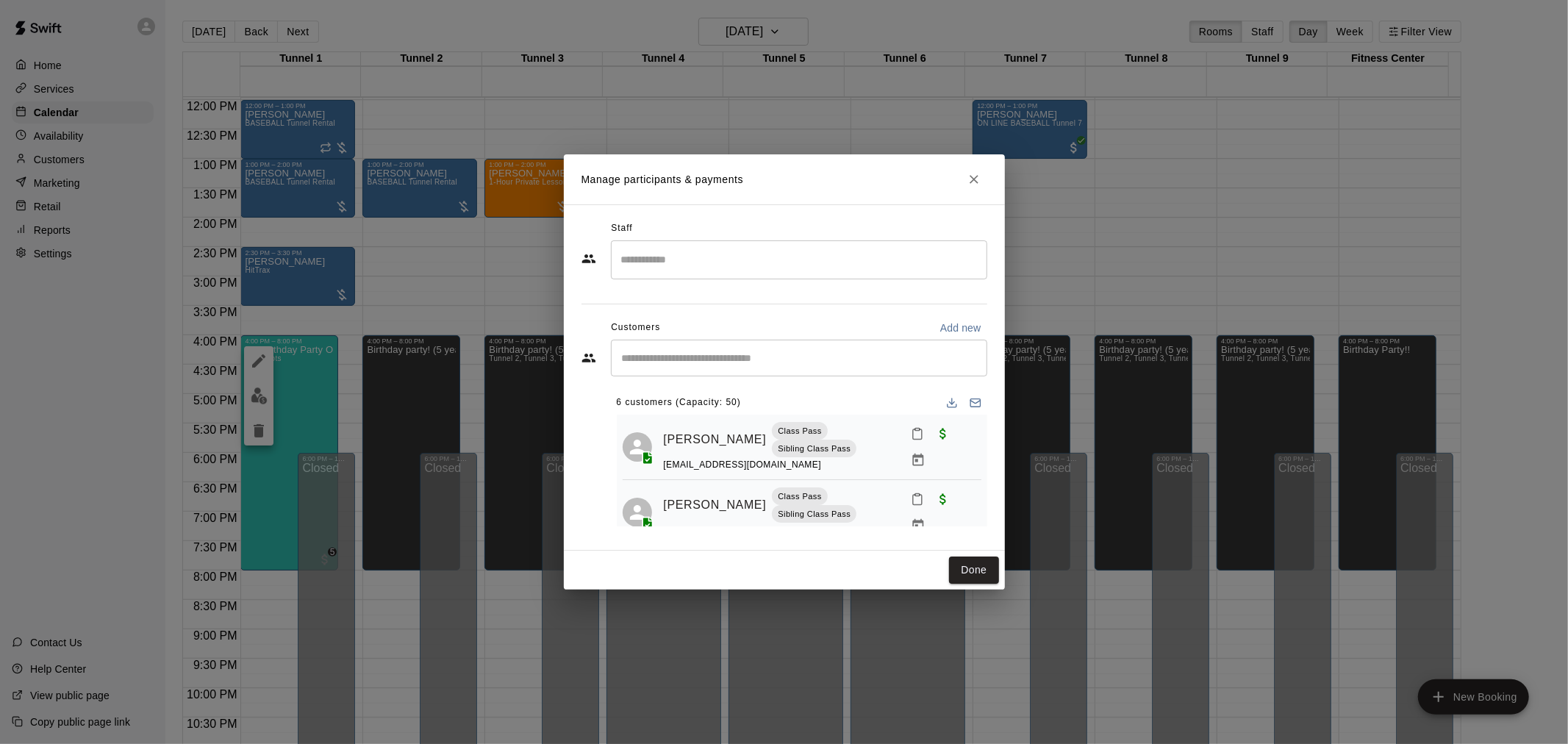
click at [749, 371] on div "​" at bounding box center [798, 357] width 376 height 37
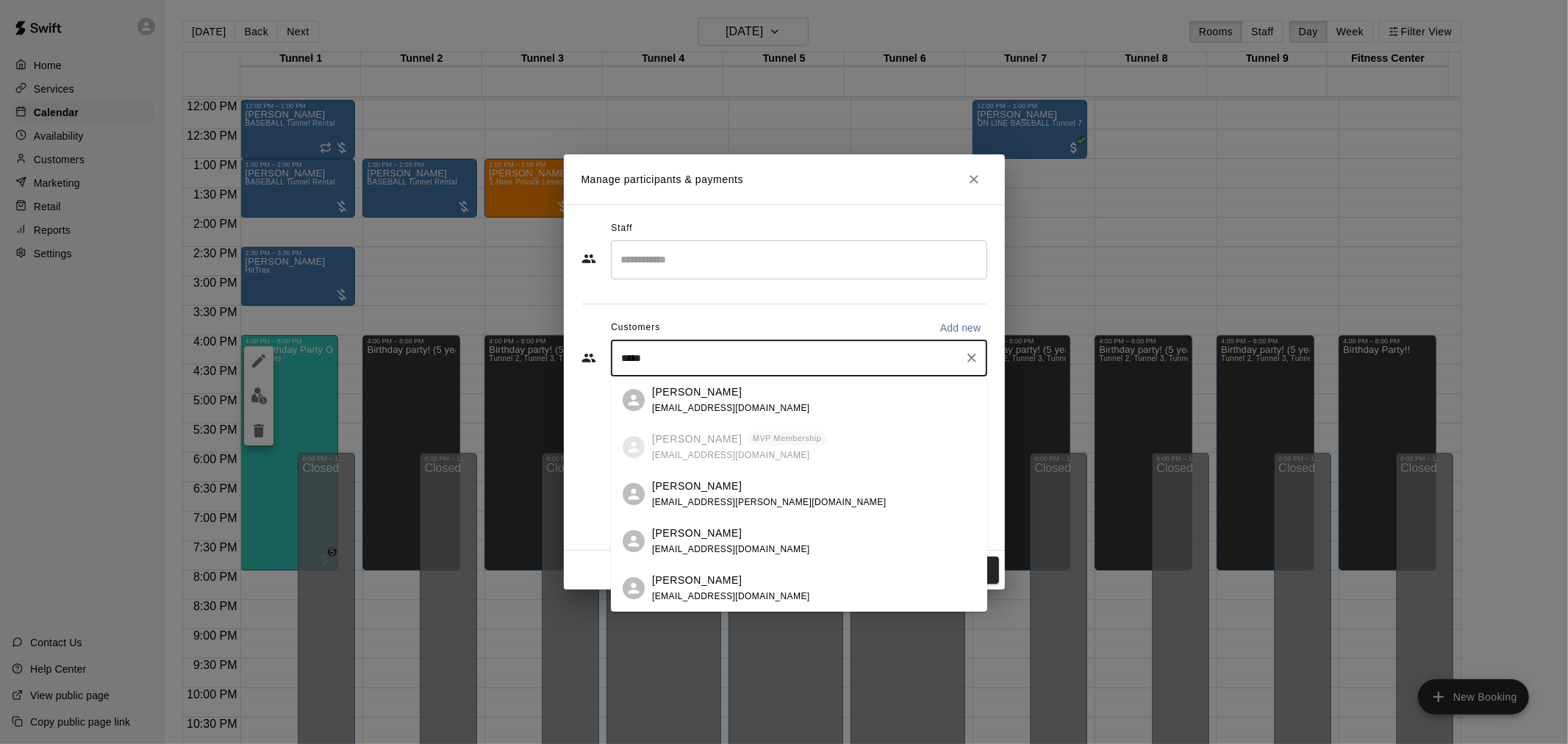
type input "******"
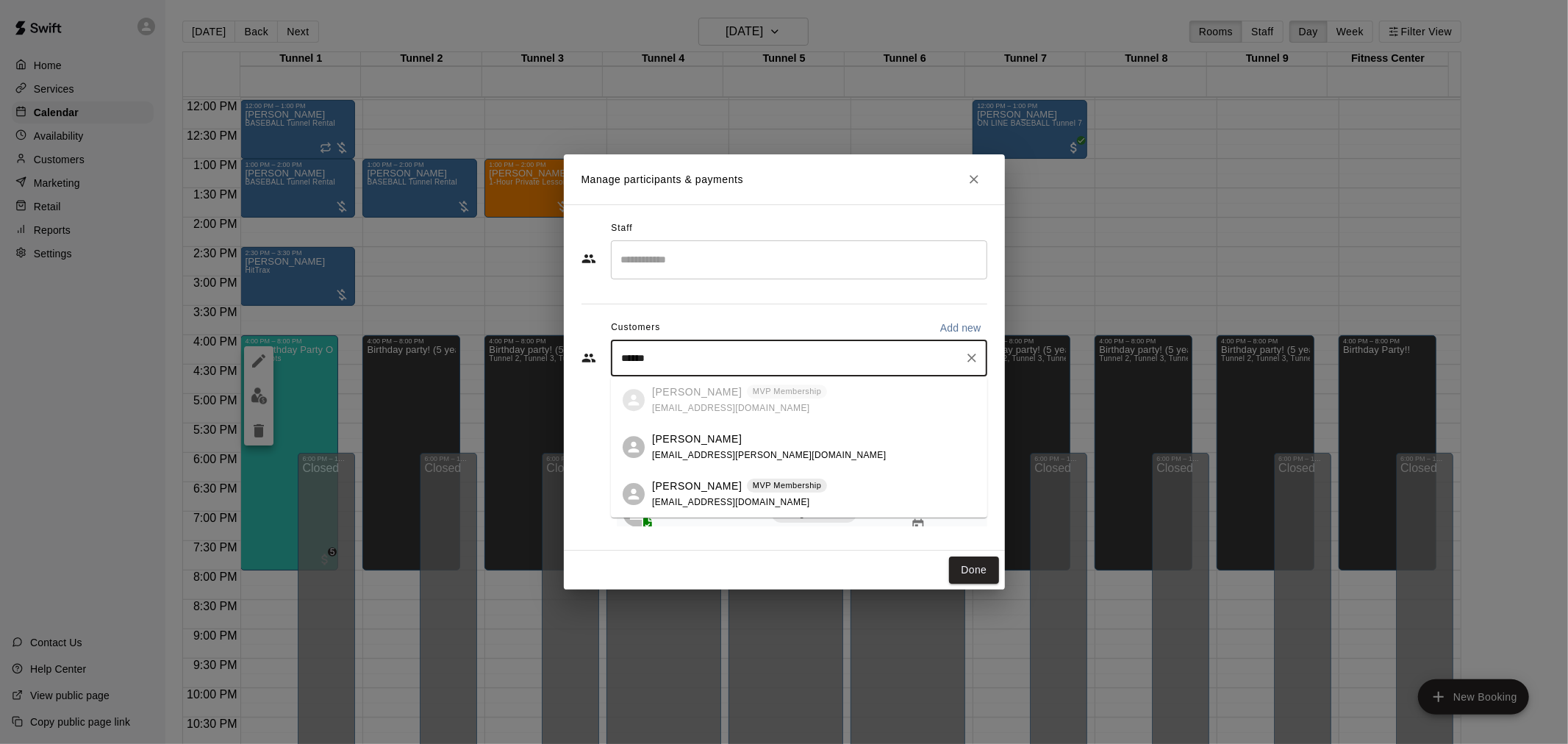
click at [759, 493] on div "MVP Membership" at bounding box center [787, 486] width 80 height 15
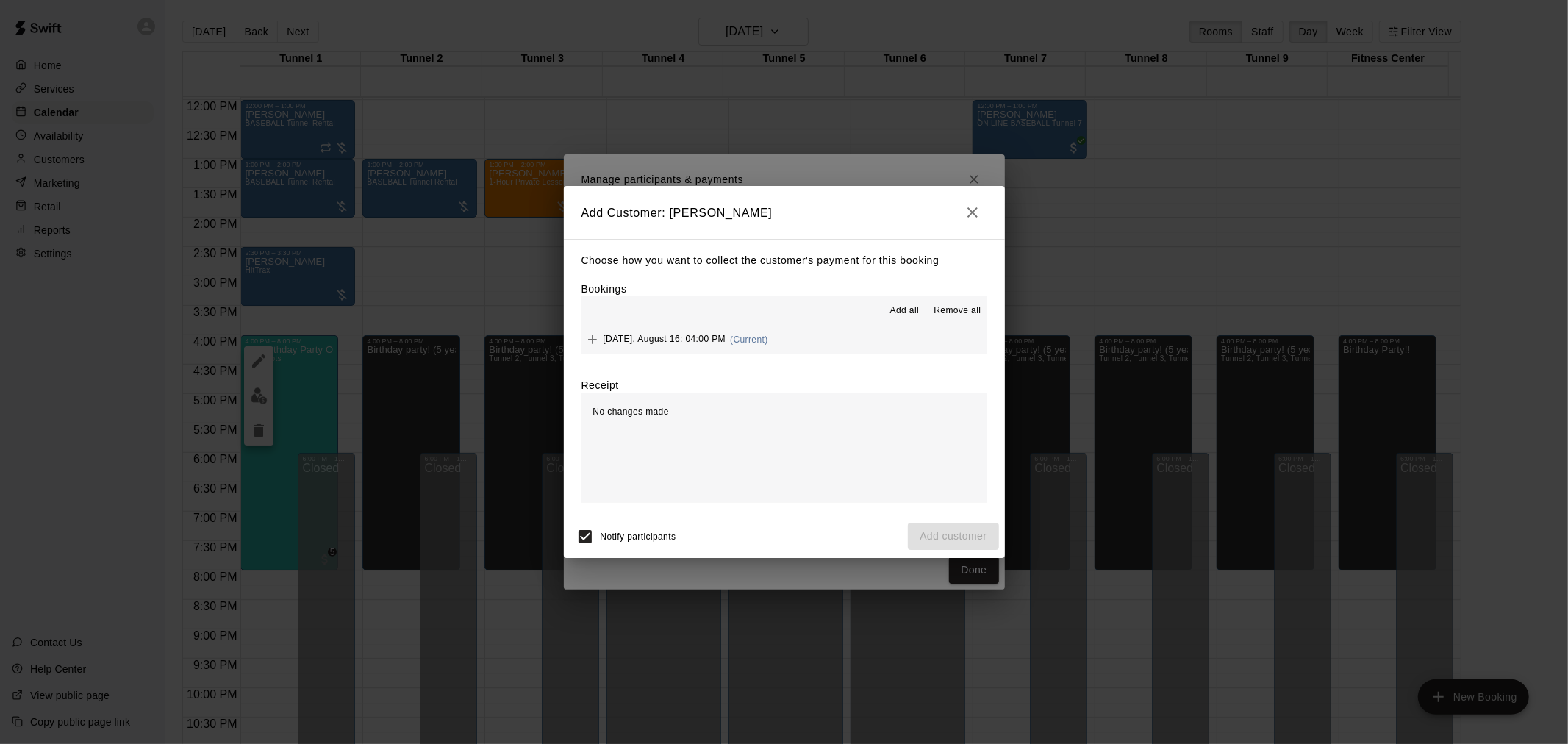
click at [766, 332] on div "[DATE], August 16: 04:00 PM (Current)" at bounding box center [675, 340] width 187 height 22
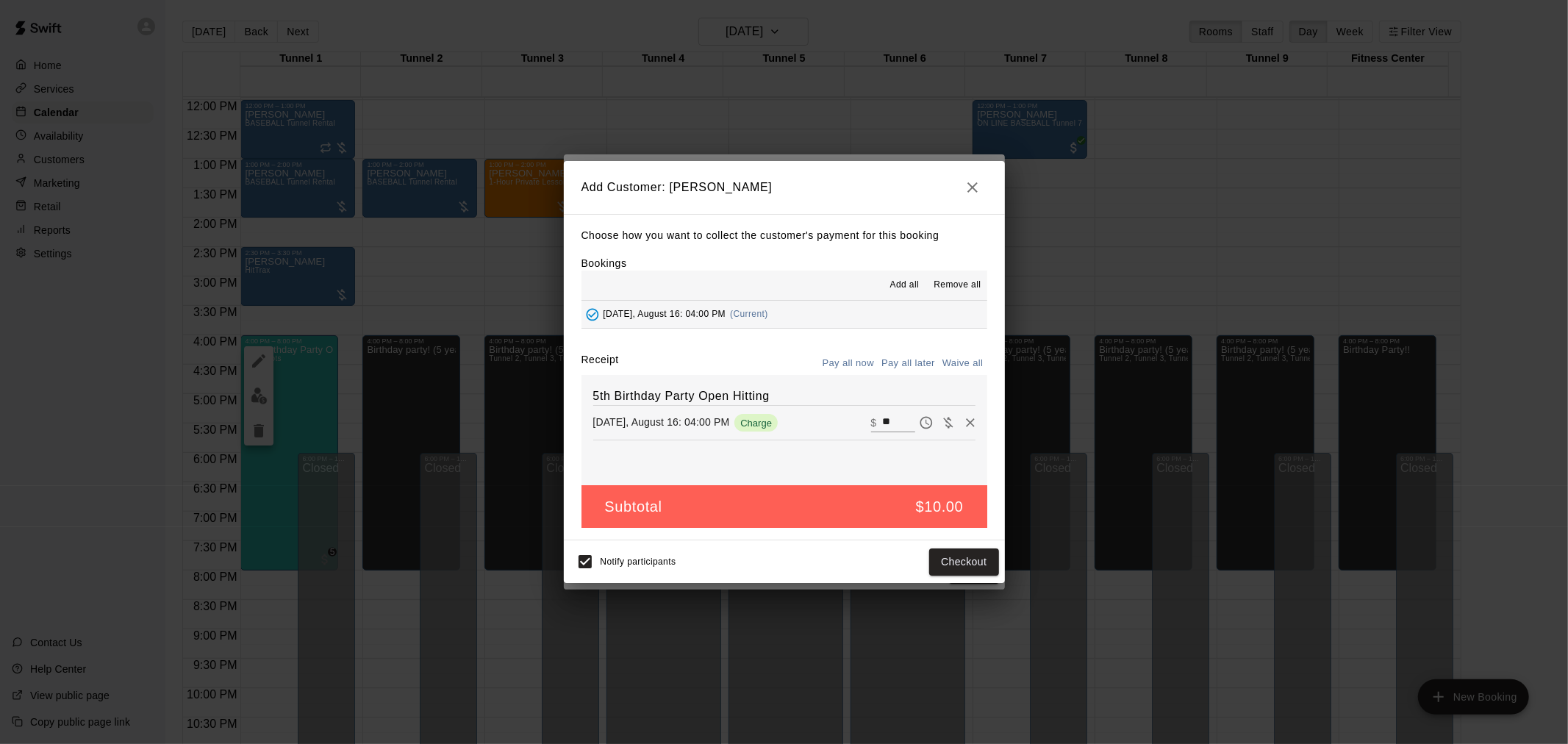
click at [902, 355] on button "Pay all later" at bounding box center [908, 364] width 61 height 23
click at [951, 554] on button "Add customer" at bounding box center [952, 561] width 90 height 27
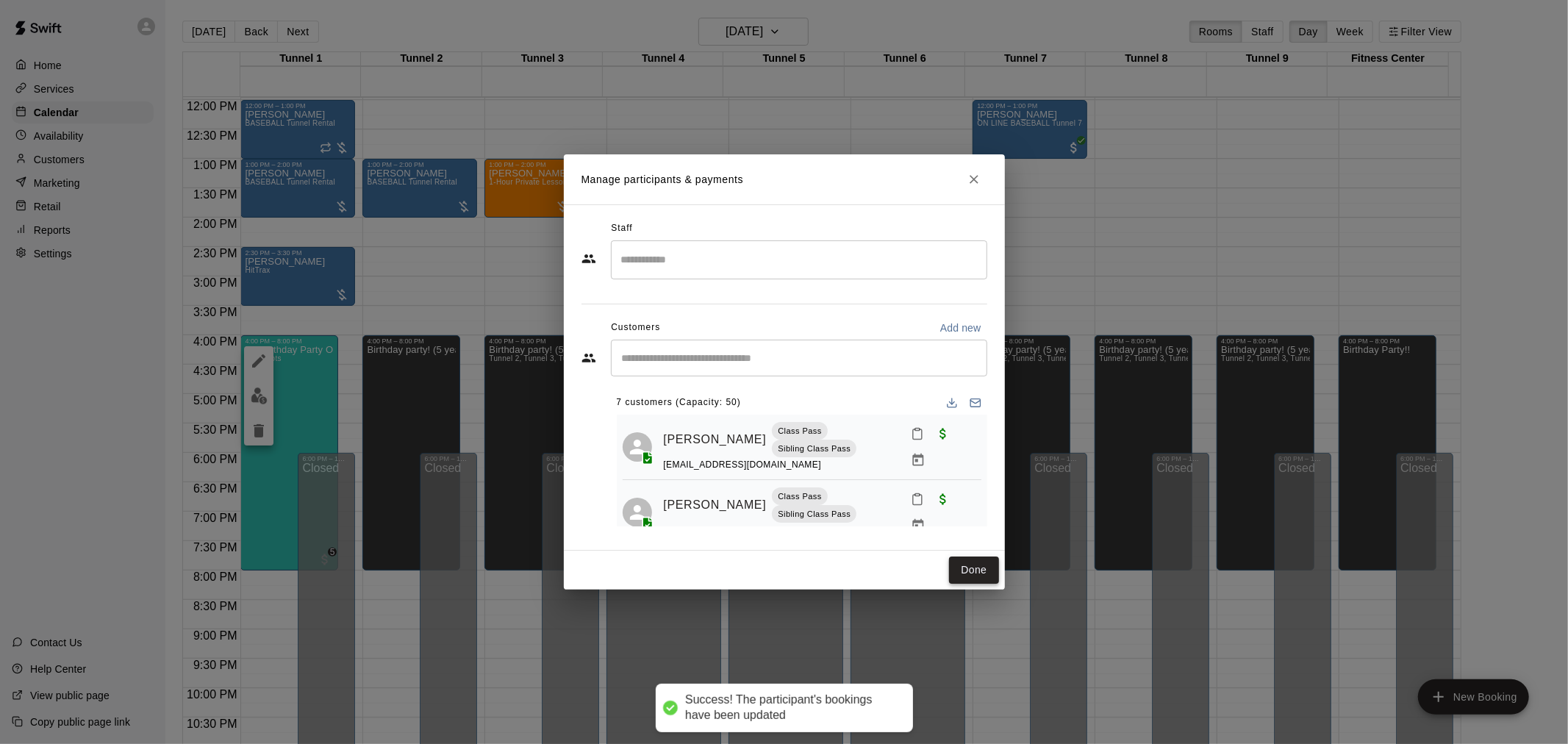
click at [983, 557] on button "Done" at bounding box center [974, 569] width 50 height 27
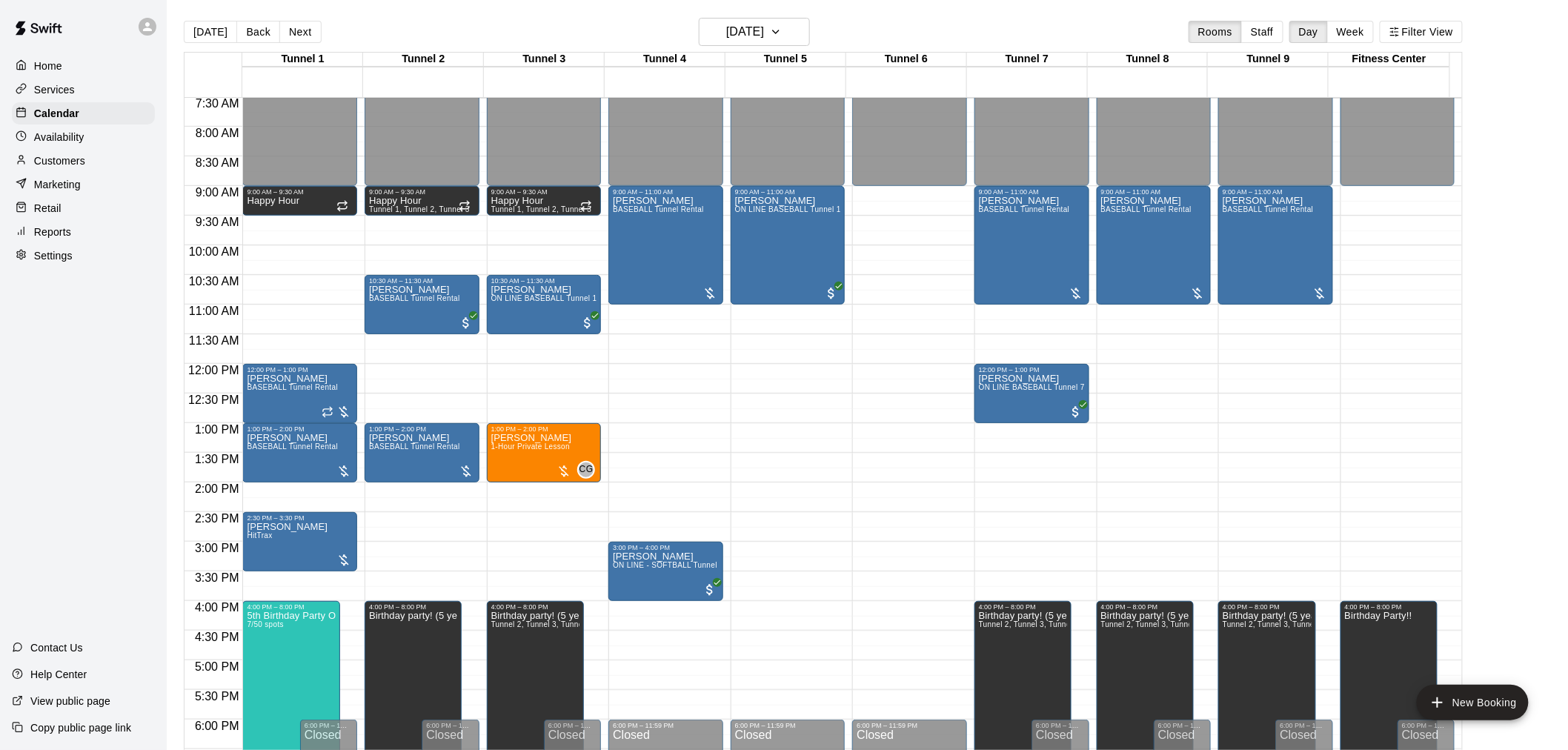
scroll to position [425, 0]
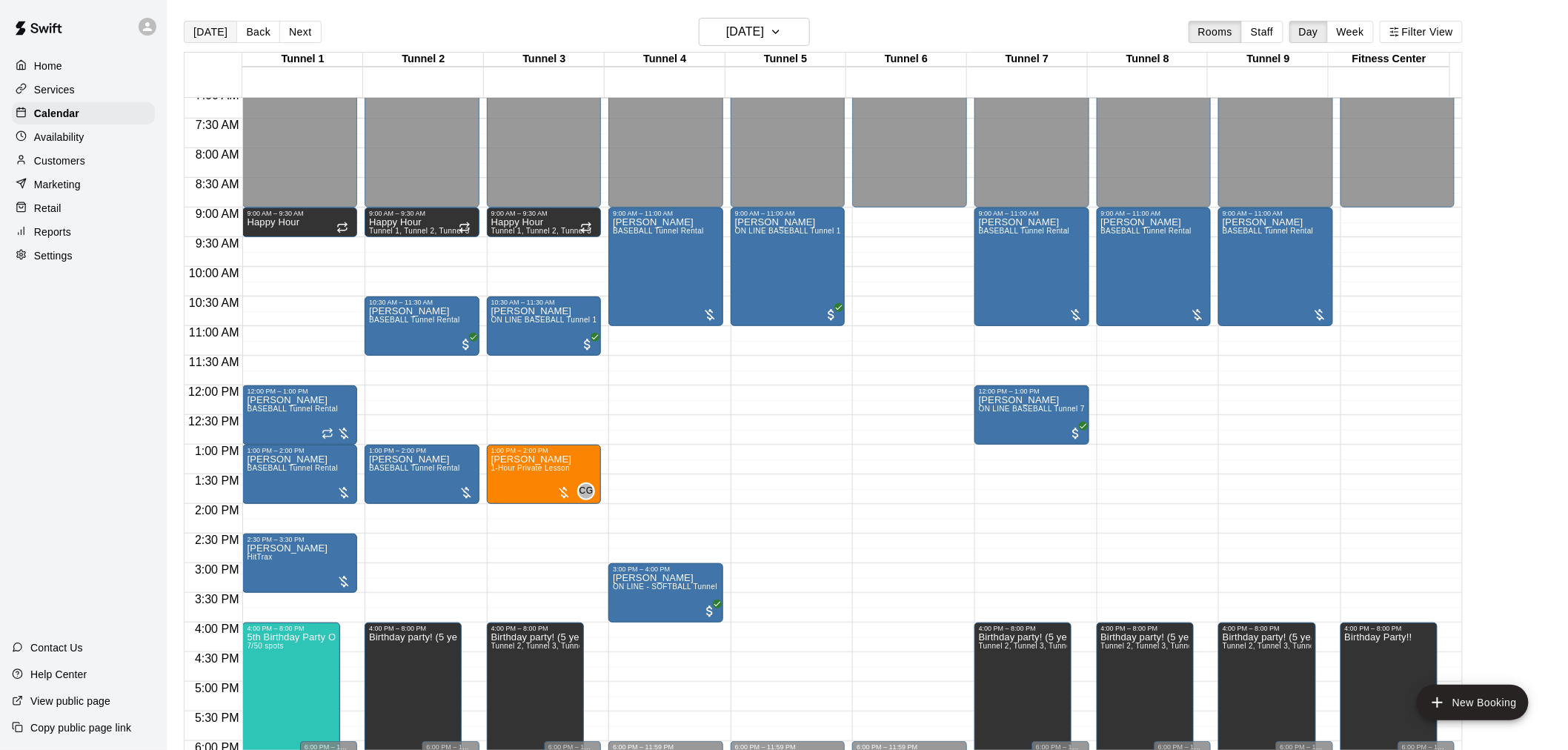
click at [219, 27] on button "[DATE]" at bounding box center [210, 31] width 53 height 22
